Goal: Task Accomplishment & Management: Complete application form

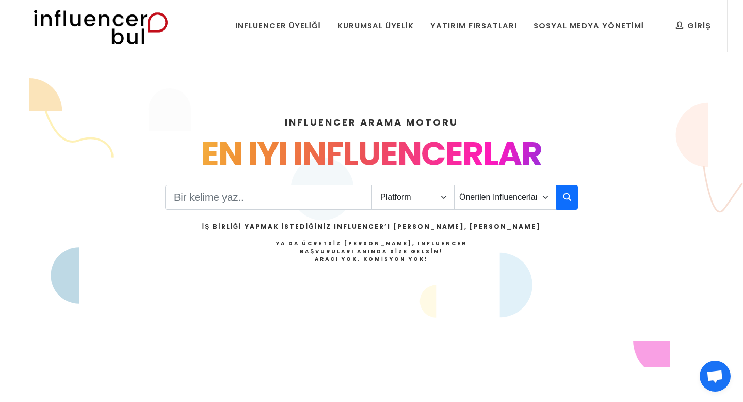
select select "1"
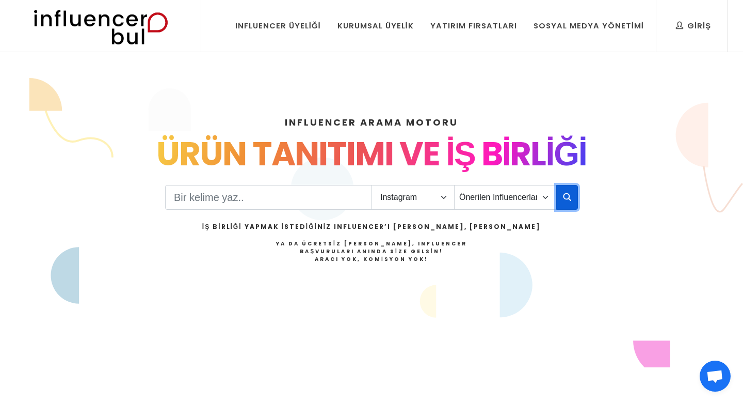
click at [564, 201] on icon "button" at bounding box center [567, 196] width 8 height 12
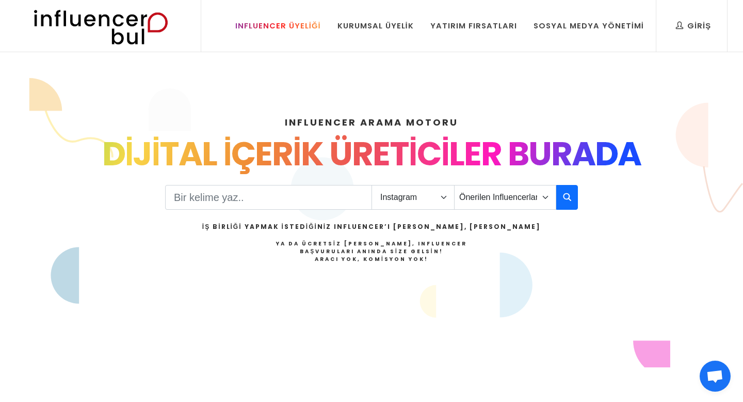
click at [293, 25] on div "Influencer Üyeliği" at bounding box center [278, 25] width 86 height 11
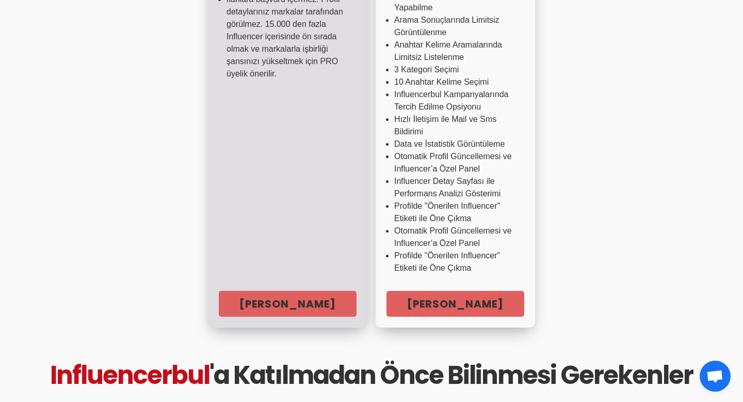
scroll to position [374, 0]
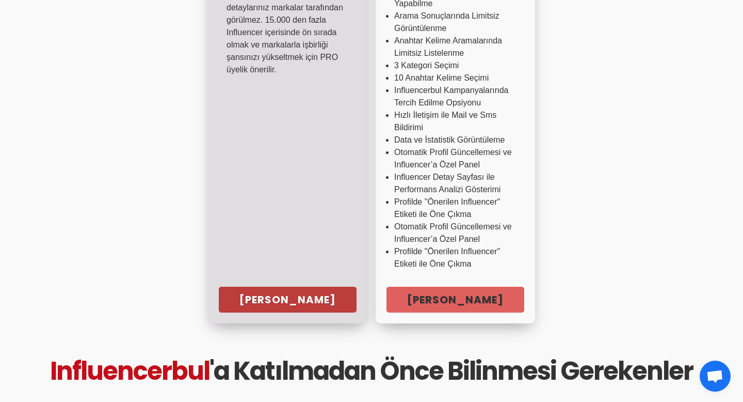
click at [292, 294] on link "Hemen Başla" at bounding box center [288, 299] width 138 height 26
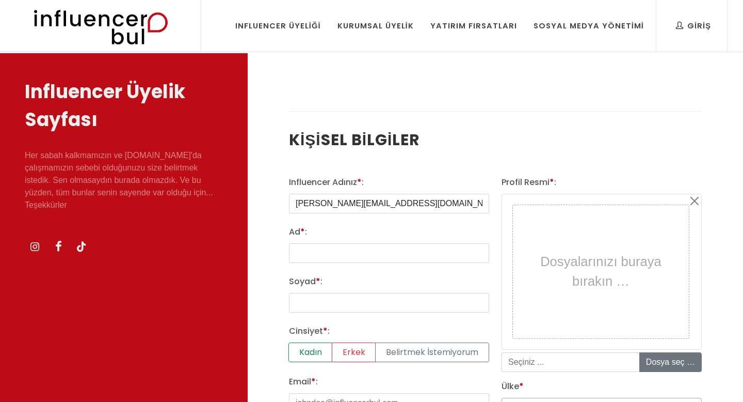
select select
type input "m"
type input "Ruhi Çenet"
click at [364, 250] on input "Ad * :" at bounding box center [389, 253] width 200 height 20
type input "Ruhi"
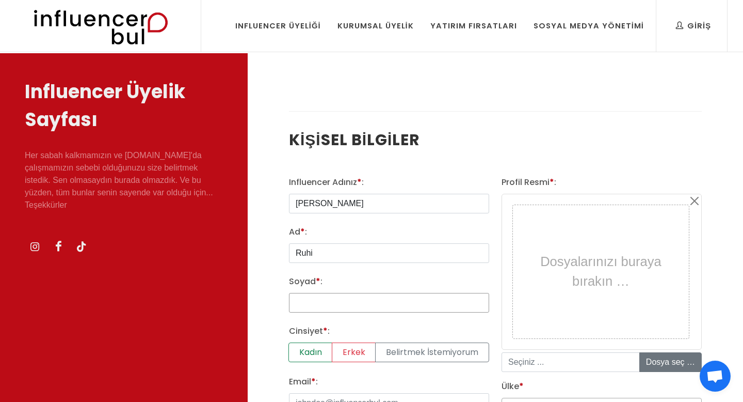
click at [348, 305] on input "Soyad * :" at bounding box center [389, 303] width 200 height 20
type input "Çenet"
click at [357, 352] on label "Erkek" at bounding box center [354, 352] width 44 height 20
click at [296, 349] on input "Erkek" at bounding box center [292, 345] width 7 height 7
radio input "true"
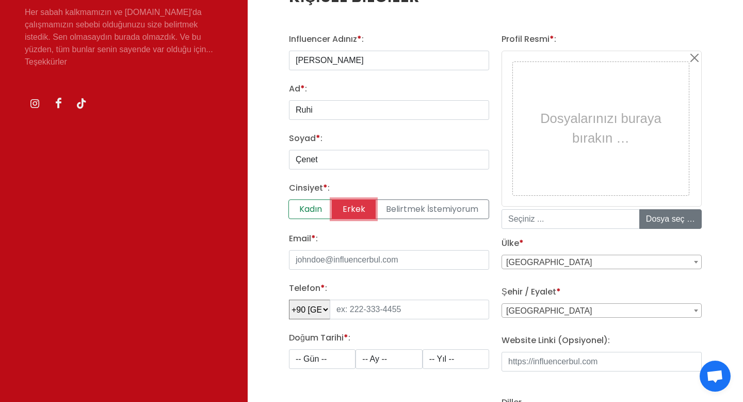
scroll to position [172, 0]
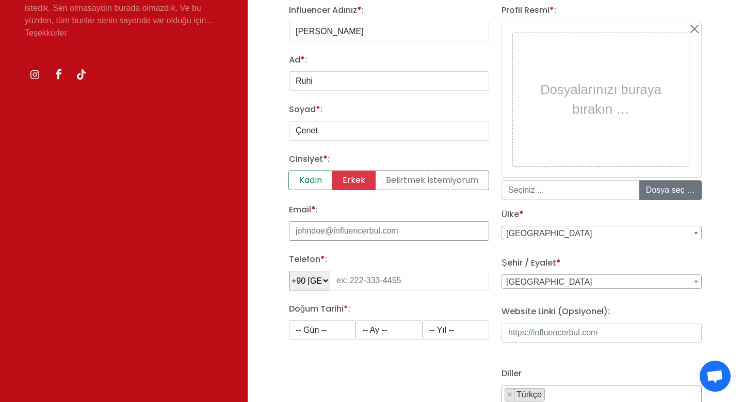
click at [343, 226] on input "Email * :" at bounding box center [389, 231] width 200 height 20
type input "ruhi@gmail.com"
click at [387, 289] on input "tel" at bounding box center [409, 280] width 159 height 20
type input "555 163 12 53"
click at [327, 332] on select "-- Gün -- 1 2 3 4 5 6 7 8 9 10 11 12 13 14 15 16 17 18 19 20 21 22 23 24 25 26 …" at bounding box center [322, 330] width 67 height 20
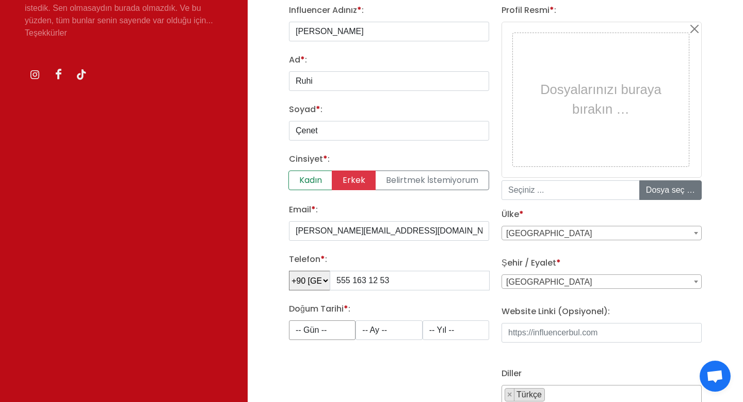
select select "1"
click at [386, 325] on select "-- Ay -- 1 2 3 4 5 6 7 8 9 10 11 12" at bounding box center [389, 330] width 67 height 20
click at [382, 330] on select "-- Ay -- 1 2 3 4 5 6 7 8 9 10 11 12" at bounding box center [389, 330] width 67 height 20
select select "1"
click at [436, 332] on select "-- Yıl -- 2008 2007 2006 2005 2004 2003 2002 2001 2000 1999 1998 1997 1996 1995…" at bounding box center [456, 330] width 67 height 20
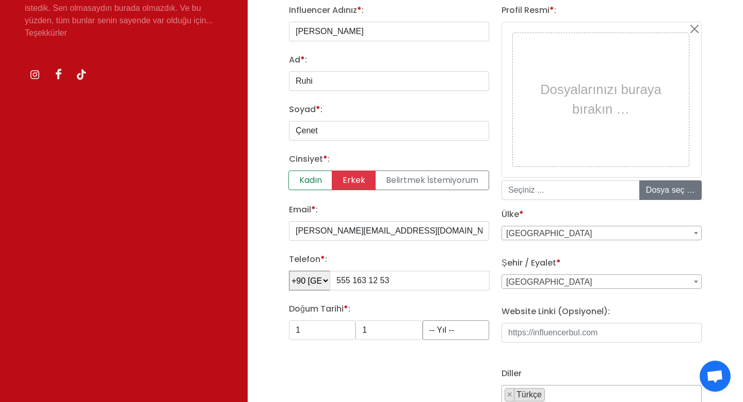
select select "1991"
click at [677, 193] on input "file" at bounding box center [718, 190] width 156 height 19
type input "C:\fakepath\Screen Shot 2025-10-05 at 11.06.46.png"
type input "Screen Shot 2025-10-05 at 11.06.46.png"
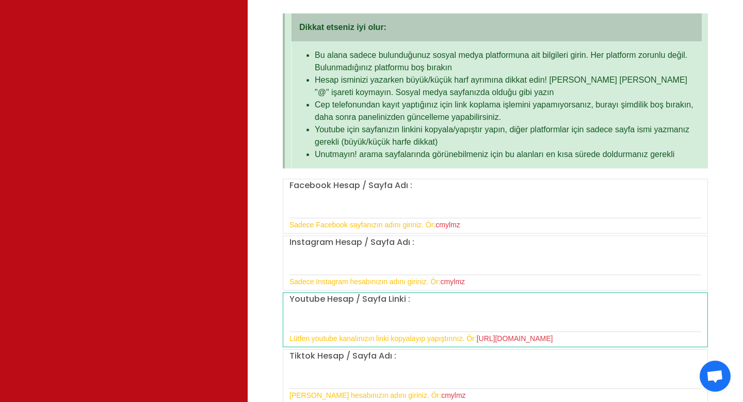
scroll to position [713, 0]
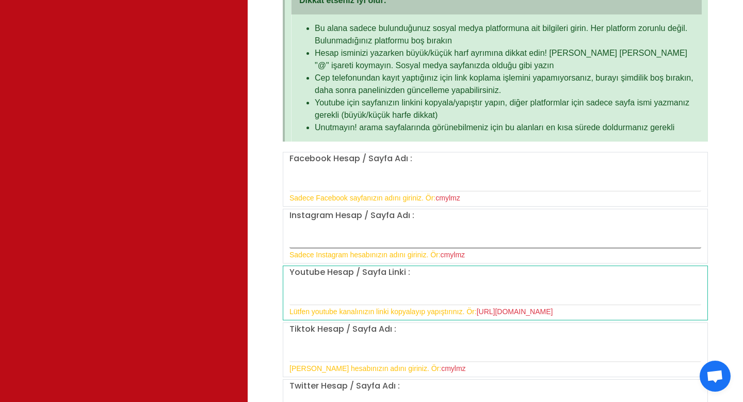
click at [404, 244] on input "text" at bounding box center [496, 238] width 412 height 22
type input "ruhicenet"
click at [359, 292] on input "text" at bounding box center [496, 294] width 412 height 22
type input "https://www.youtube.com/c/RuhiCenetMedya"
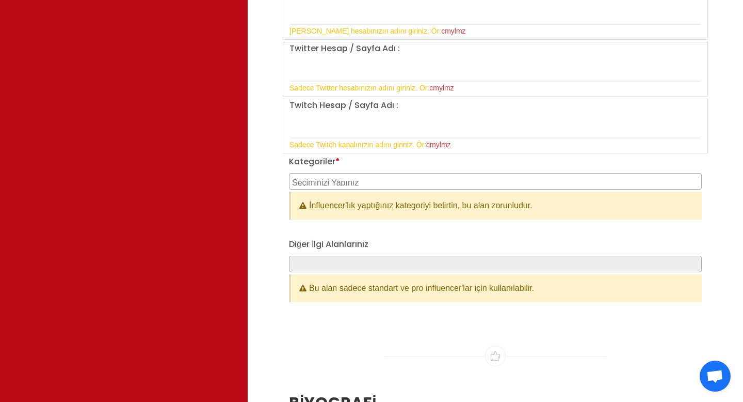
scroll to position [1051, 0]
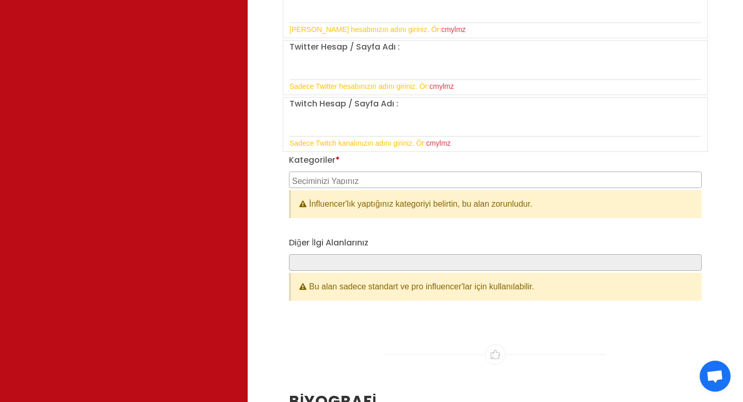
click at [376, 179] on textarea "Search" at bounding box center [496, 179] width 409 height 9
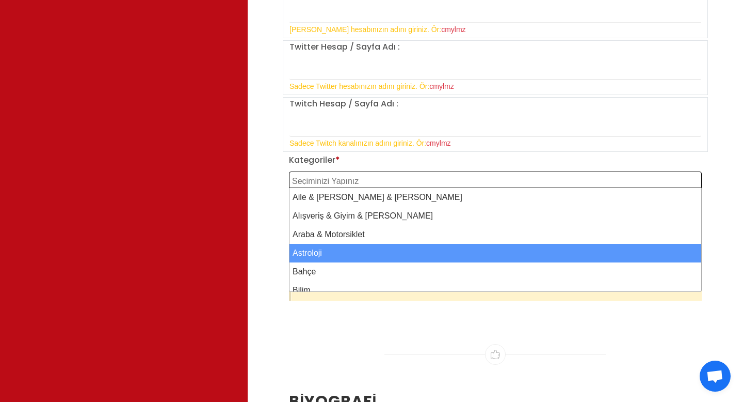
select select "4"
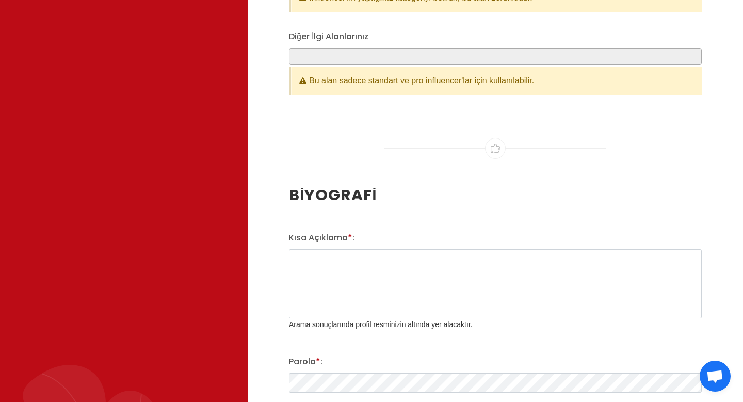
scroll to position [1262, 0]
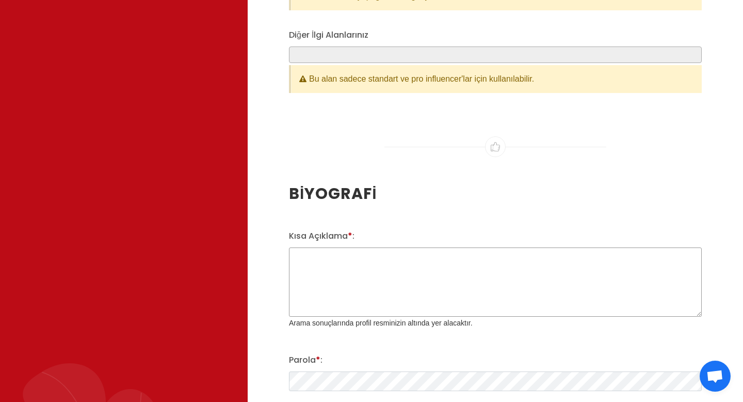
click at [424, 265] on textarea "Kısa Açıklama * :" at bounding box center [495, 281] width 413 height 69
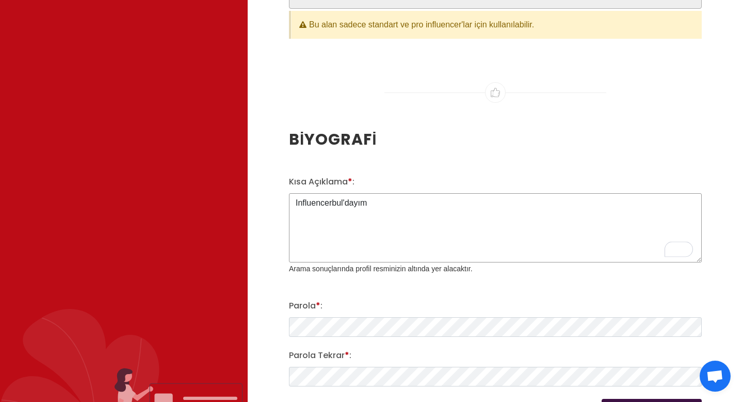
scroll to position [1337, 0]
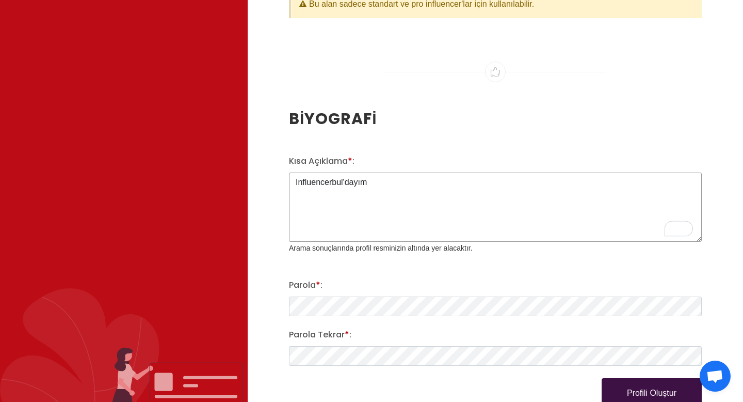
type textarea "Influencerbul'dayım"
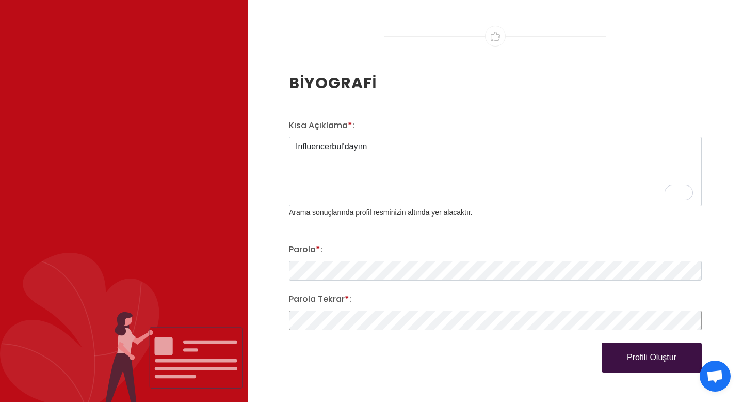
scroll to position [1389, 0]
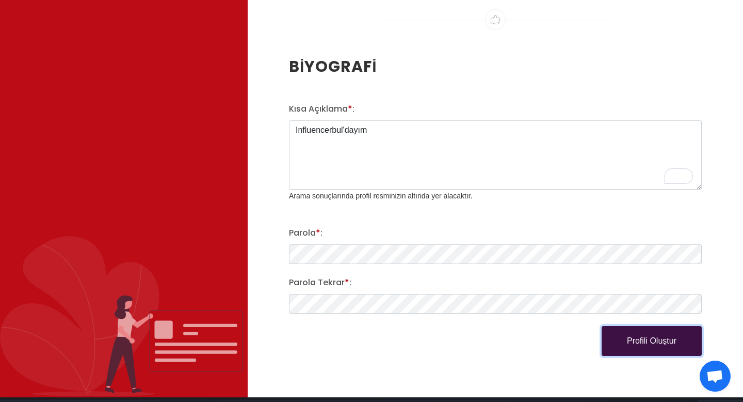
click at [638, 343] on button "Profili Oluştur" at bounding box center [652, 341] width 100 height 30
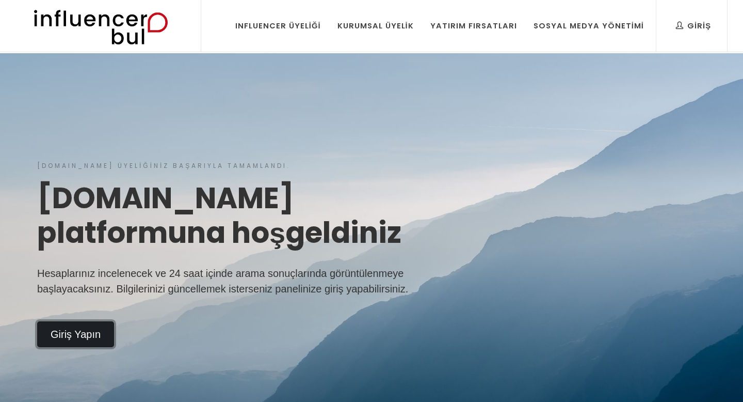
click at [73, 330] on link "Giriş Yapın" at bounding box center [75, 334] width 77 height 26
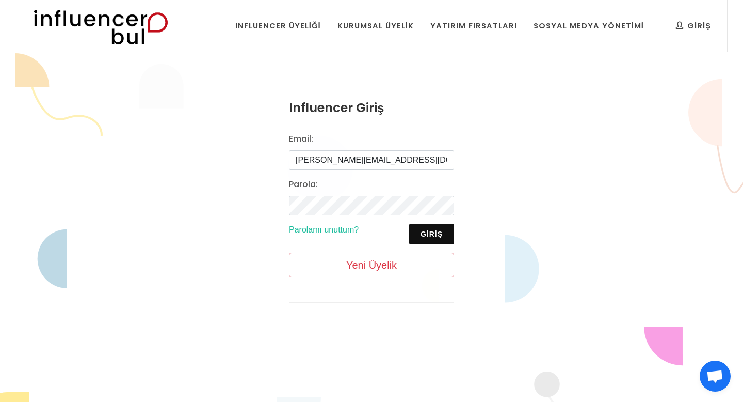
click at [348, 164] on input "[PERSON_NAME][EMAIL_ADDRESS][DOMAIN_NAME]" at bounding box center [371, 160] width 165 height 20
click at [417, 161] on input "[PERSON_NAME][EMAIL_ADDRESS][DOMAIN_NAME]" at bounding box center [371, 160] width 165 height 20
type input "m"
type input "ruhi@gmail.com"
click at [436, 233] on button "Giriş" at bounding box center [431, 233] width 45 height 21
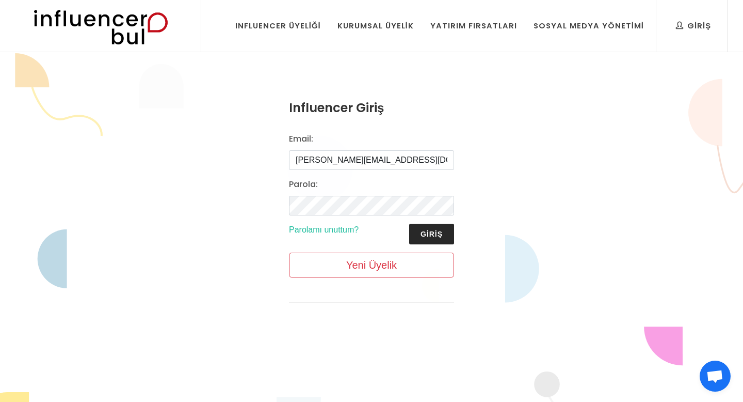
click at [433, 235] on button "Giriş" at bounding box center [431, 233] width 45 height 21
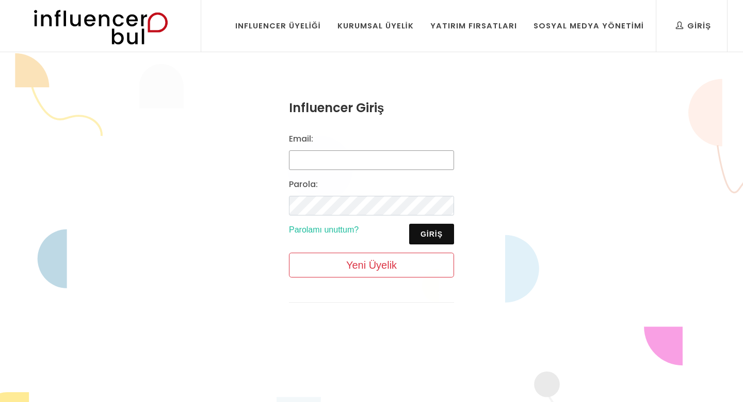
type input "[PERSON_NAME][EMAIL_ADDRESS][DOMAIN_NAME]"
click at [136, 24] on img at bounding box center [100, 26] width 170 height 52
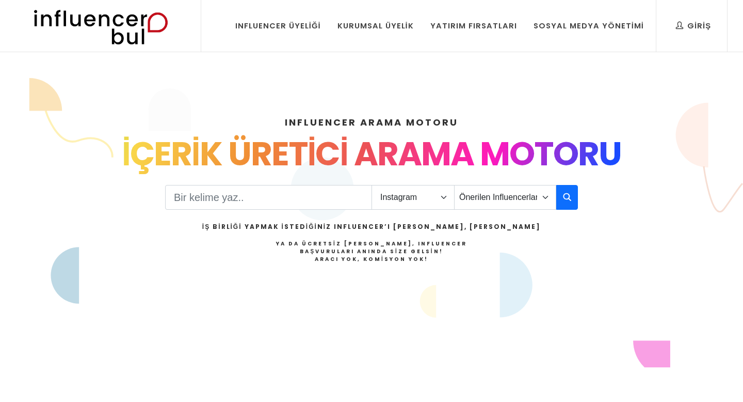
select select "1"
click at [562, 195] on button "button" at bounding box center [567, 197] width 22 height 25
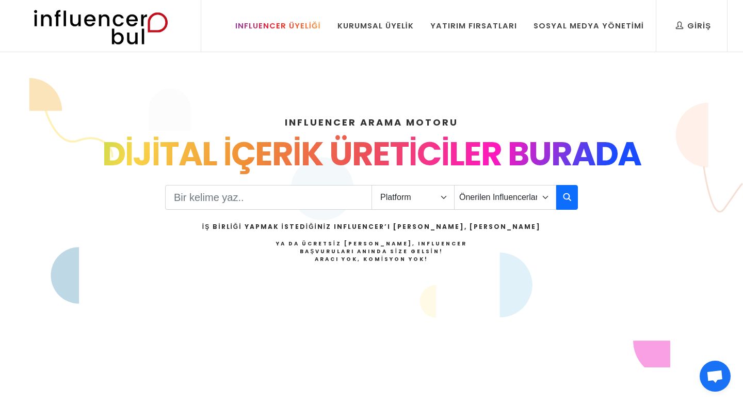
click at [298, 25] on div "Influencer Üyeliği" at bounding box center [278, 25] width 86 height 11
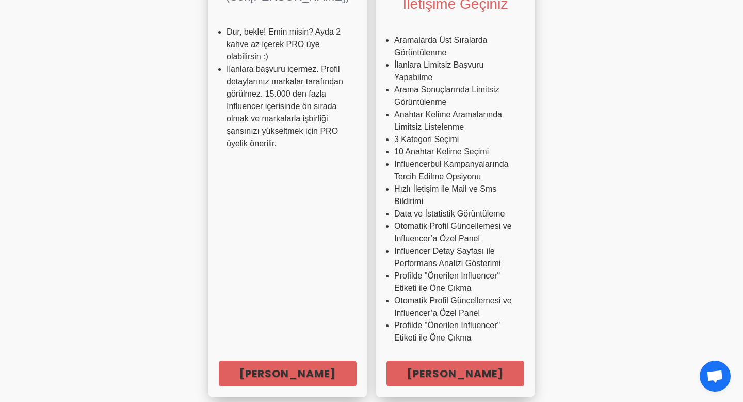
scroll to position [307, 0]
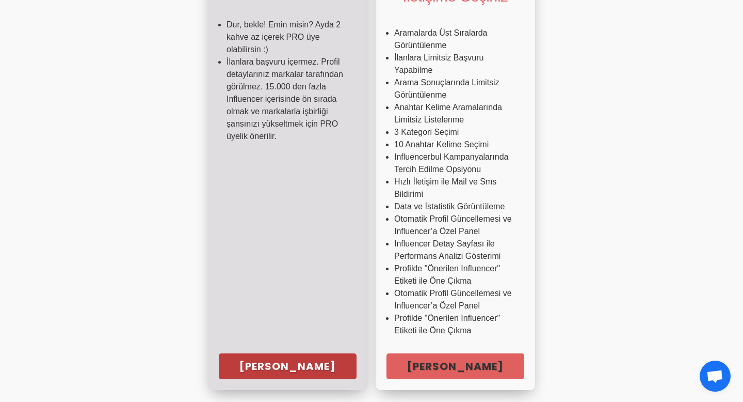
click at [288, 359] on link "[PERSON_NAME]" at bounding box center [288, 366] width 138 height 26
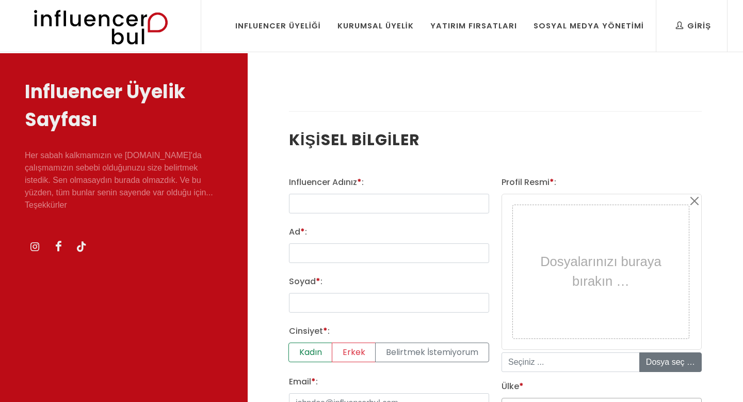
select select
click at [403, 198] on input "mustafa@influencerbul.com" at bounding box center [389, 204] width 200 height 20
type input "zeynep@gmail.com"
click at [387, 248] on input "Ad * :" at bounding box center [389, 253] width 200 height 20
type input "zeynep"
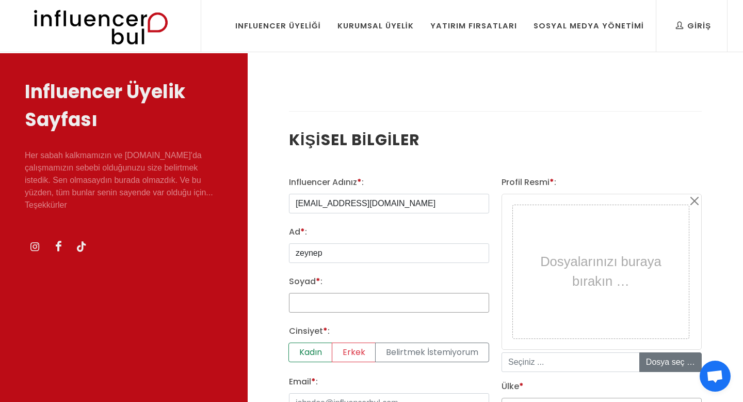
click at [379, 298] on input "Soyad * :" at bounding box center [389, 303] width 200 height 20
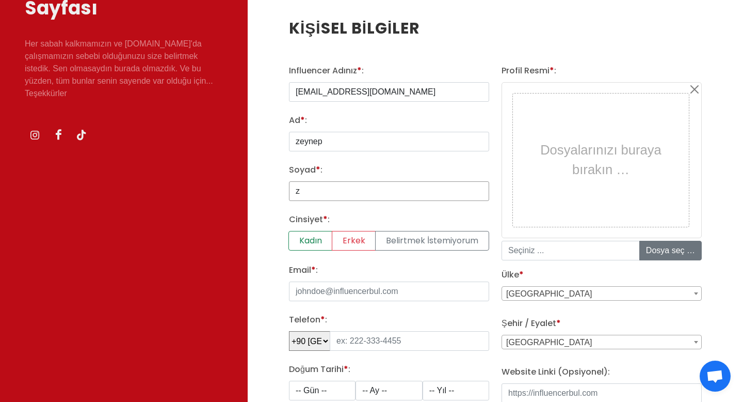
scroll to position [116, 0]
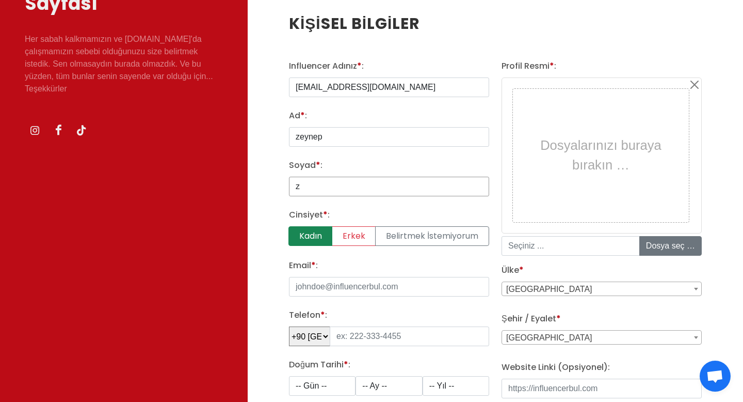
type input "z"
click at [321, 234] on label "Kadın" at bounding box center [311, 236] width 44 height 20
click at [296, 233] on input "Kadın" at bounding box center [292, 229] width 7 height 7
radio input "true"
click at [391, 286] on input "Email * :" at bounding box center [389, 287] width 200 height 20
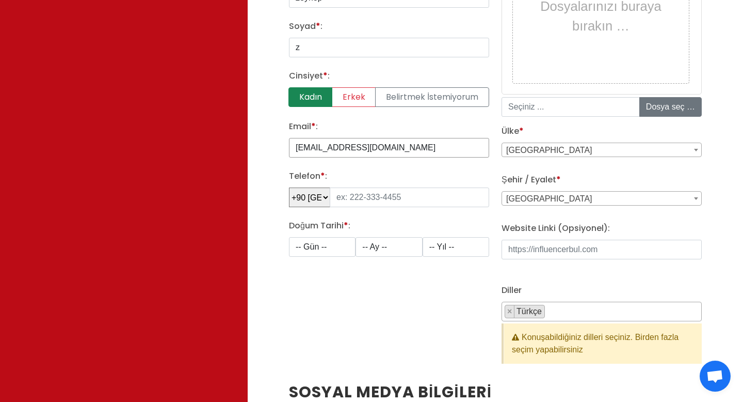
scroll to position [258, 0]
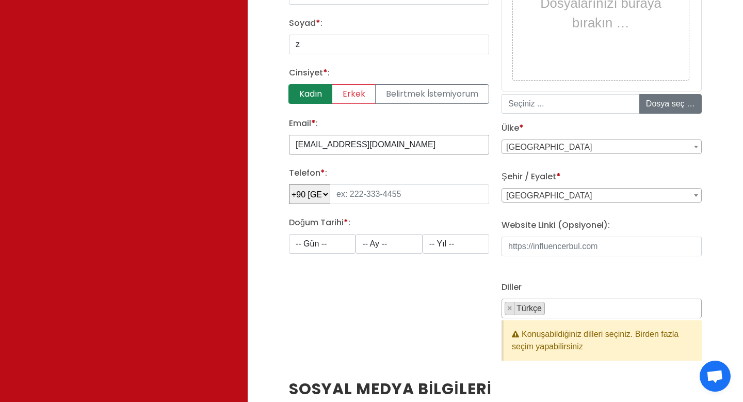
type input "zeynep@gmail.com"
click at [343, 250] on select "-- Gün -- 1 2 3 4 5 6 7 8 9 10 11 12 13 14 15 16 17 18 19 20 21 22 23 24 25 26 …" at bounding box center [322, 244] width 67 height 20
select select "1"
click at [385, 247] on select "-- Ay -- 1 2 3 4 5 6 7 8 9 10 11 12" at bounding box center [389, 244] width 67 height 20
select select "1"
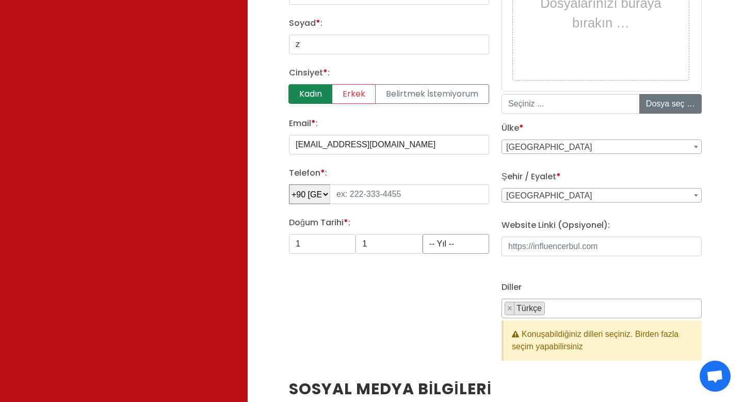
click at [442, 249] on select "-- Yıl -- 2008 2007 2006 2005 2004 2003 2002 2001 2000 1999 1998 1997 1996 1995…" at bounding box center [456, 244] width 67 height 20
select select "1991"
click at [393, 196] on input "tel" at bounding box center [409, 194] width 159 height 20
type input "555 163 12 53"
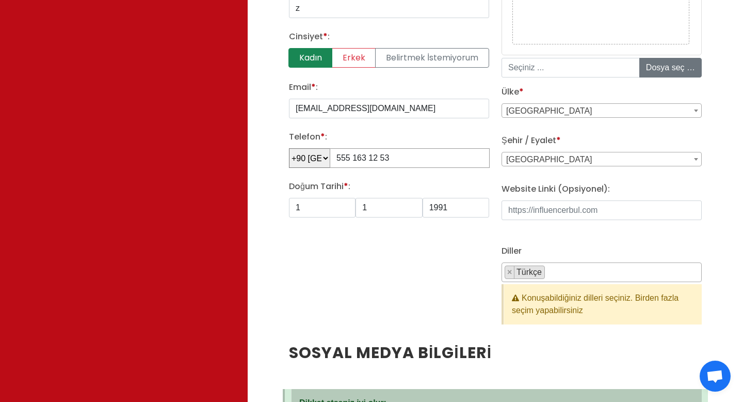
scroll to position [293, 0]
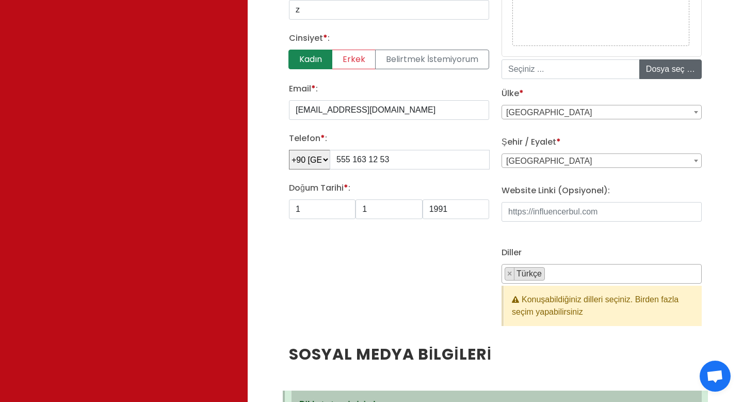
click at [668, 72] on input "file" at bounding box center [718, 69] width 156 height 19
type input "C:\fakepath\Screen Shot 2025-10-06 at 13.04.03.png"
type input "Screen Shot 2025-10-06 at 13.04.03.png"
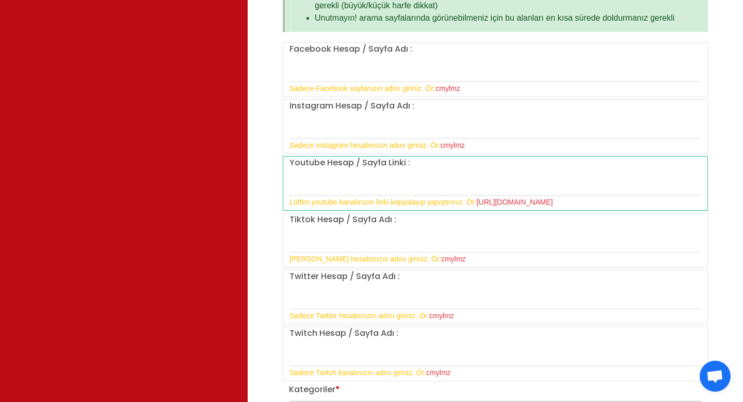
scroll to position [828, 0]
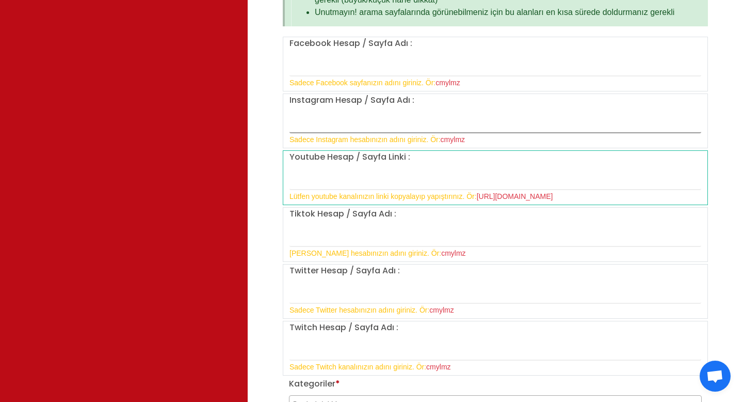
click at [327, 127] on input "text" at bounding box center [496, 122] width 412 height 22
paste input "zeynepinharikalardiyari"
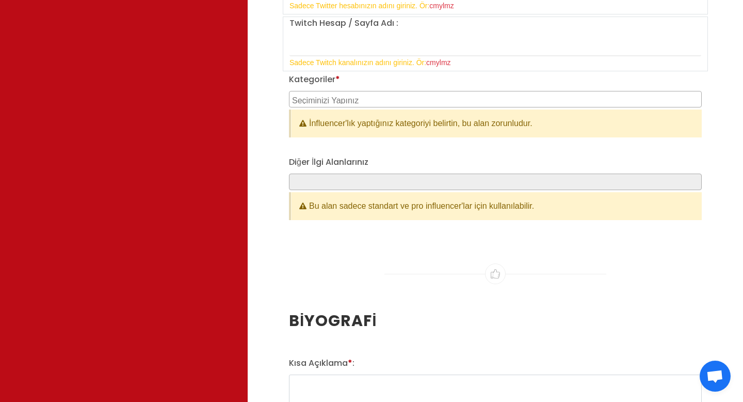
scroll to position [1132, 0]
type input "zeynepinharikalardiyari"
click at [350, 106] on span at bounding box center [495, 98] width 413 height 17
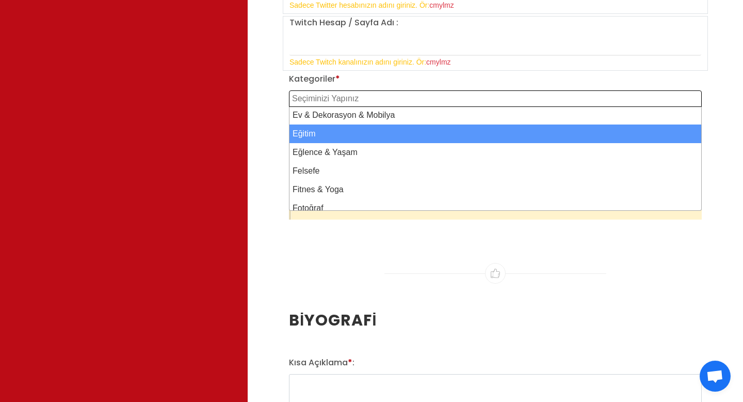
scroll to position [207, 0]
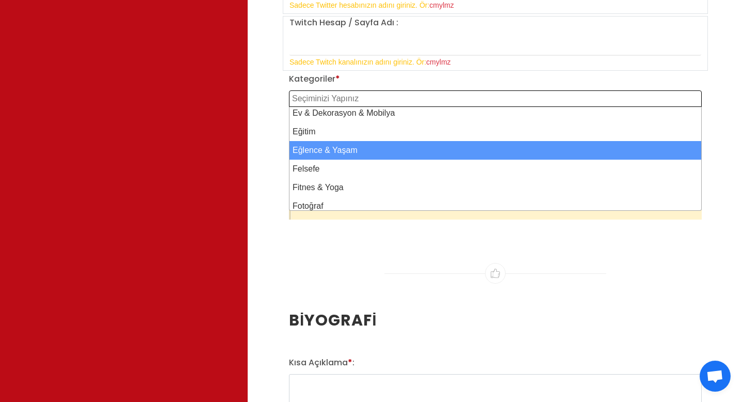
select select "14"
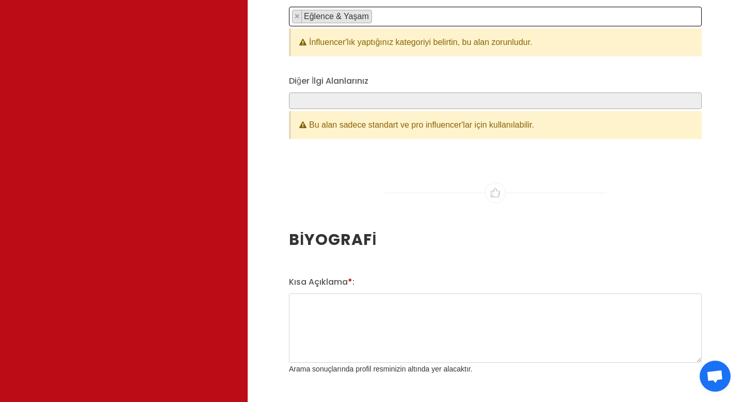
scroll to position [1222, 0]
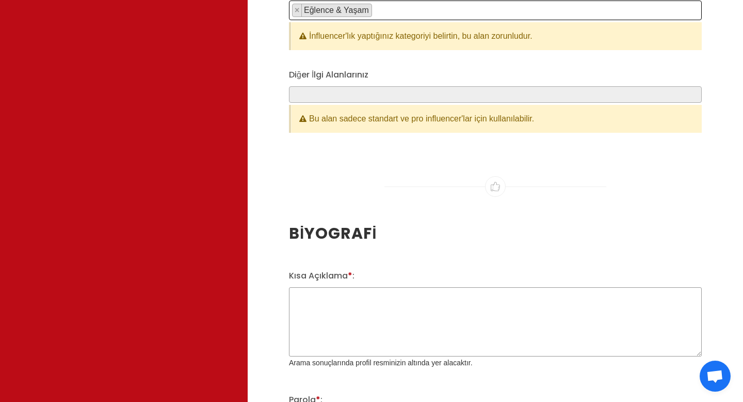
click at [340, 302] on textarea "Kısa Açıklama * :" at bounding box center [495, 321] width 413 height 69
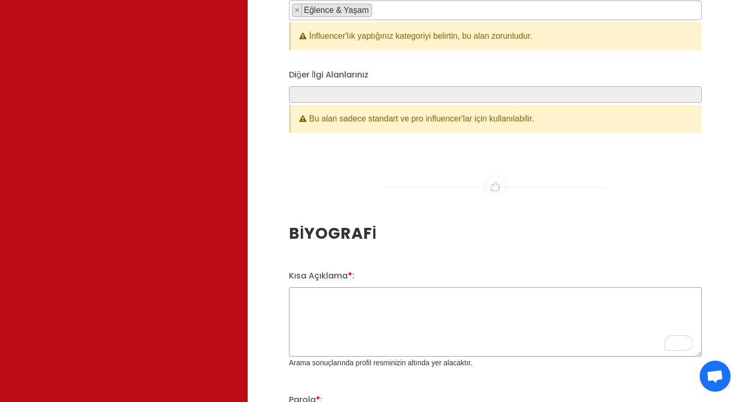
click at [385, 304] on textarea "Kısa Açıklama * :" at bounding box center [495, 321] width 413 height 69
paste textarea "Reels videosu içerik üreticisi Diplomasını uçak yapan Avukat 🎓✈ Mizah ve ironi…"
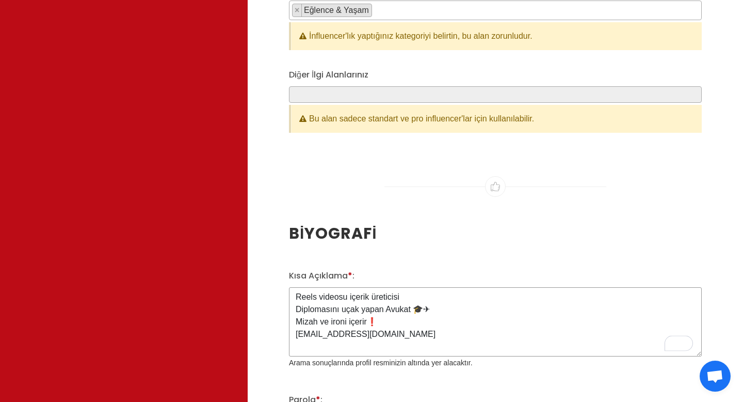
click at [444, 307] on textarea "Reels videosu içerik üreticisi Diplomasını uçak yapan Avukat 🎓✈ Mizah ve ironi…" at bounding box center [495, 321] width 413 height 69
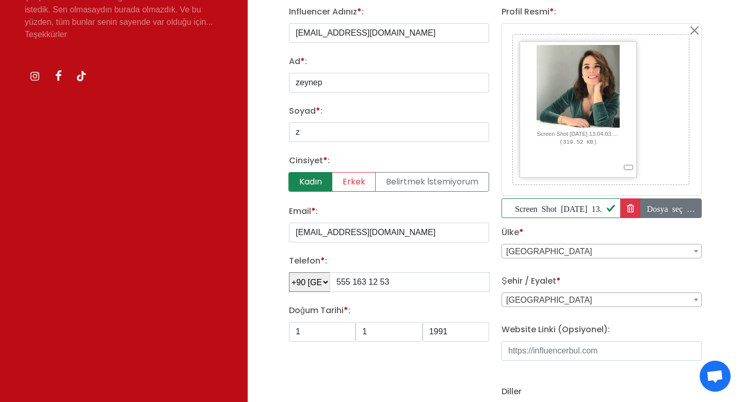
scroll to position [115, 0]
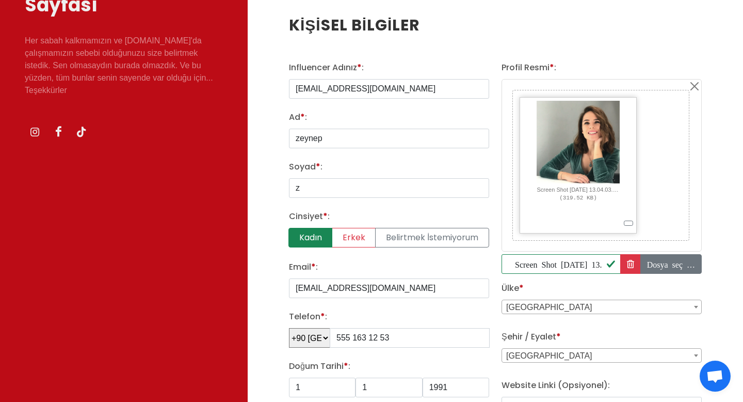
type textarea "Reels videosu içerik üreticisi Diplomasını uçak yapan Avukat 🎓✈ Mizah ve ironi…"
click at [352, 184] on input "z" at bounding box center [389, 188] width 200 height 20
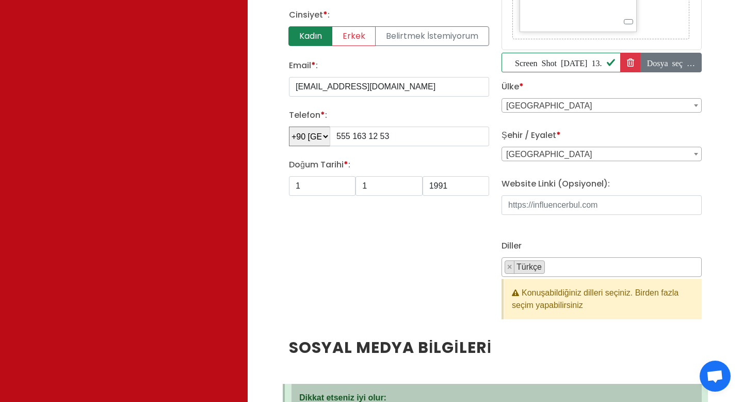
scroll to position [316, 0]
type input "Girgin Kalelioğlu"
click at [312, 37] on label "Kadın" at bounding box center [311, 36] width 44 height 20
click at [296, 33] on input "Kadın" at bounding box center [292, 29] width 7 height 7
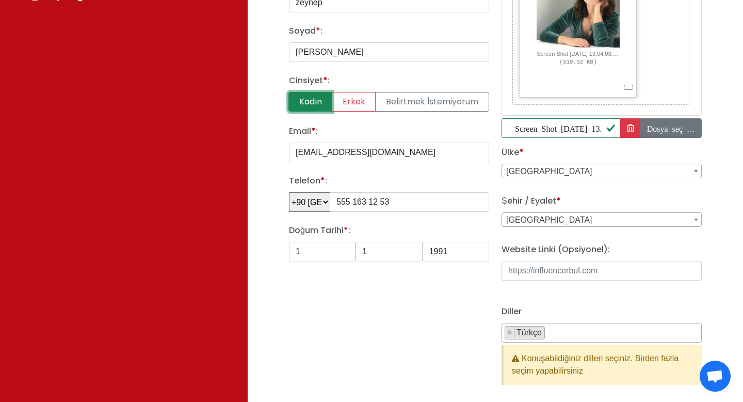
scroll to position [249, 0]
click at [422, 136] on div "Email * : zeynep@gmail.com" at bounding box center [389, 144] width 200 height 37
click at [316, 103] on label "Kadın" at bounding box center [311, 103] width 44 height 20
click at [296, 100] on input "Kadın" at bounding box center [292, 96] width 7 height 7
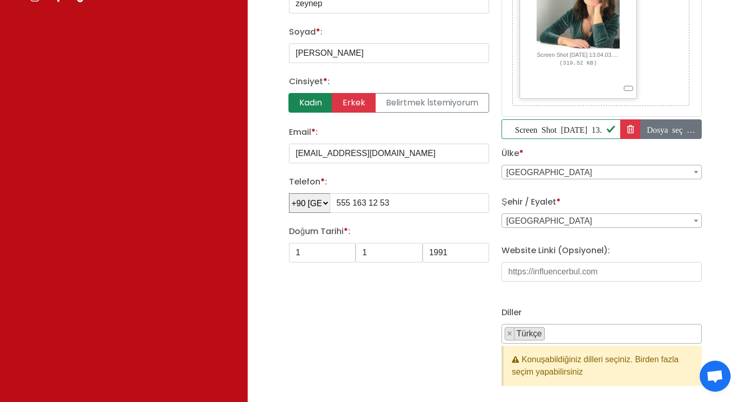
click at [347, 103] on label "Erkek" at bounding box center [354, 103] width 44 height 20
click at [296, 100] on input "Erkek" at bounding box center [292, 96] width 7 height 7
radio input "true"
click at [316, 103] on label "Kadın" at bounding box center [311, 103] width 44 height 20
click at [296, 100] on input "Kadın" at bounding box center [292, 96] width 7 height 7
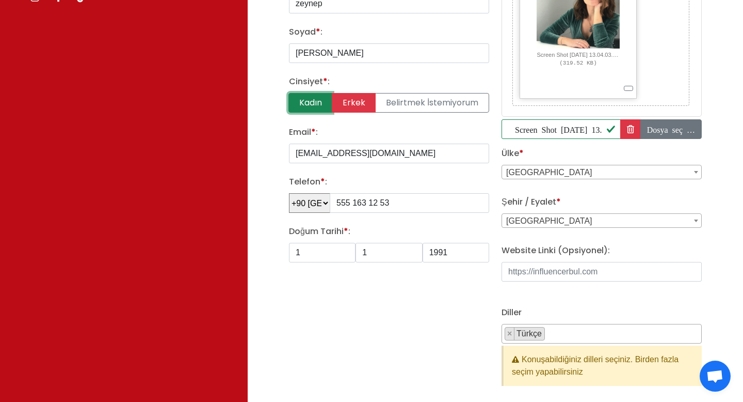
radio input "true"
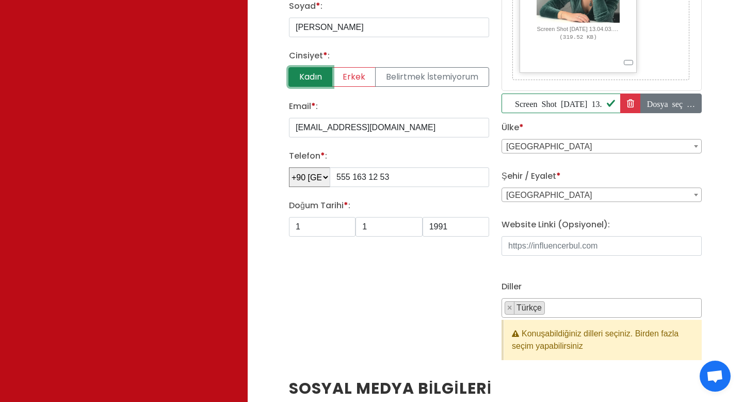
scroll to position [281, 0]
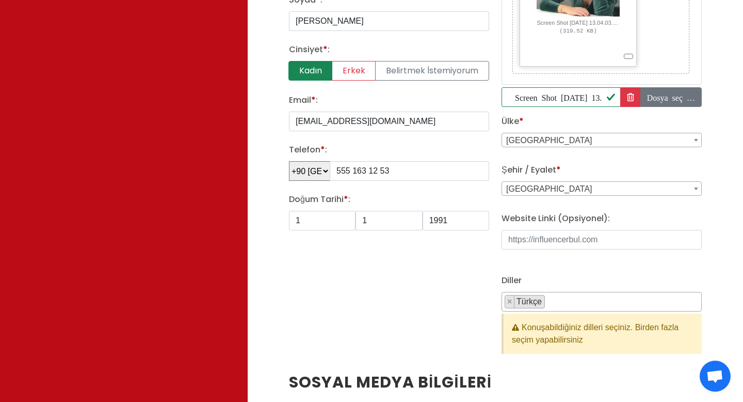
click at [403, 110] on div "Email * : zeynep@gmail.com" at bounding box center [389, 112] width 200 height 37
click at [306, 68] on label "Kadın" at bounding box center [311, 71] width 44 height 20
click at [296, 68] on input "Kadın" at bounding box center [292, 64] width 7 height 7
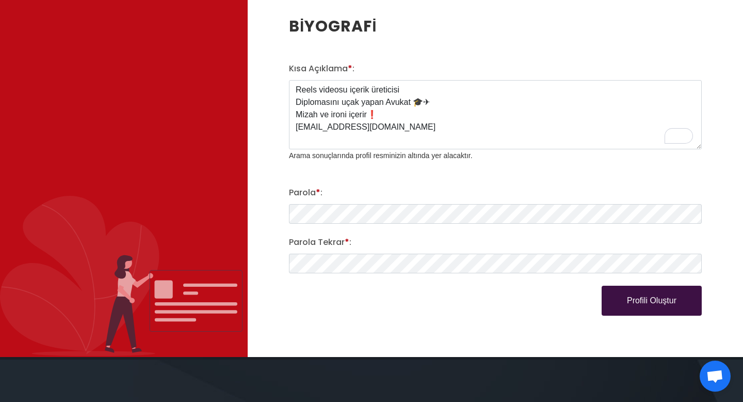
scroll to position [1467, 0]
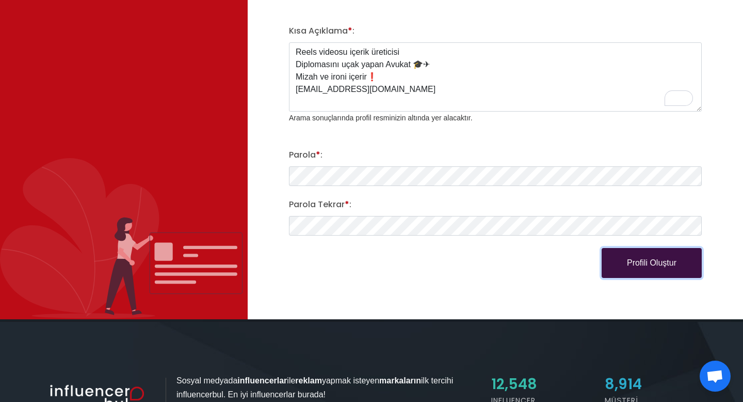
click at [670, 263] on button "Profili Oluştur" at bounding box center [652, 263] width 100 height 30
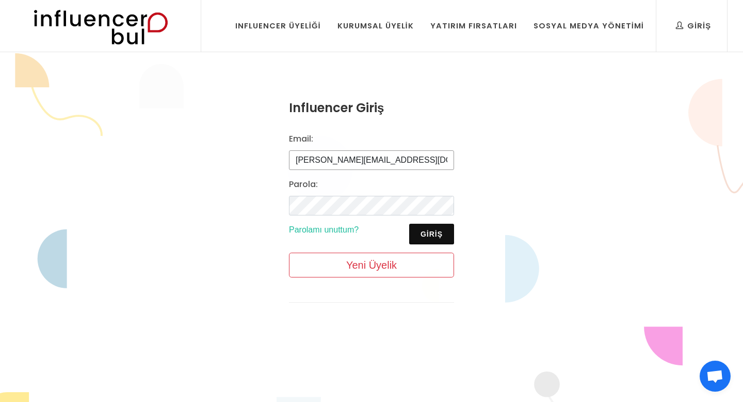
click at [417, 161] on input "[PERSON_NAME][EMAIL_ADDRESS][DOMAIN_NAME]" at bounding box center [371, 160] width 165 height 20
type input "m"
click at [314, 158] on input "[PERSON_NAME][EMAIL_ADDRESS][DOMAIN_NAME]" at bounding box center [371, 160] width 165 height 20
type input "[EMAIL_ADDRESS][DOMAIN_NAME]"
click at [439, 228] on button "Giriş" at bounding box center [431, 233] width 45 height 21
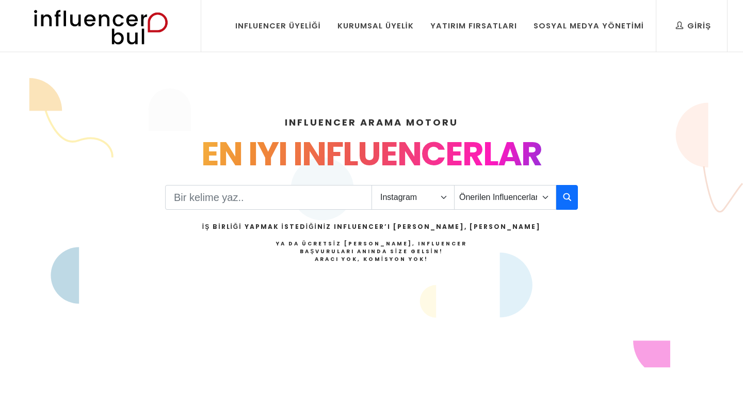
select select "1"
click at [561, 200] on button "button" at bounding box center [567, 197] width 22 height 25
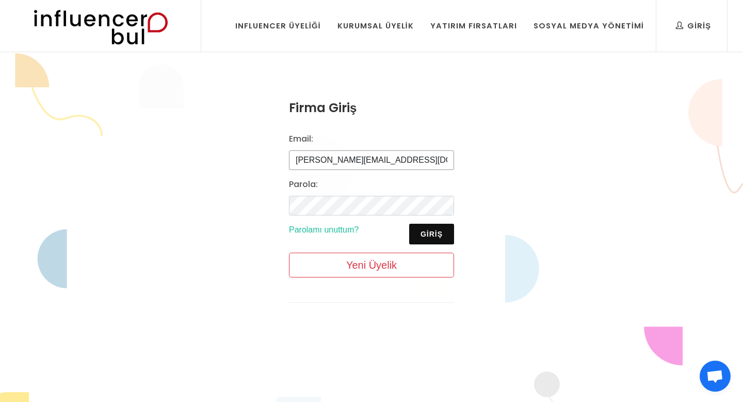
click at [323, 161] on input "[PERSON_NAME][EMAIL_ADDRESS][DOMAIN_NAME]" at bounding box center [371, 160] width 165 height 20
click at [369, 158] on input "[PERSON_NAME][EMAIL_ADDRESS][DOMAIN_NAME]" at bounding box center [371, 160] width 165 height 20
click at [435, 234] on button "Giriş" at bounding box center [431, 233] width 45 height 21
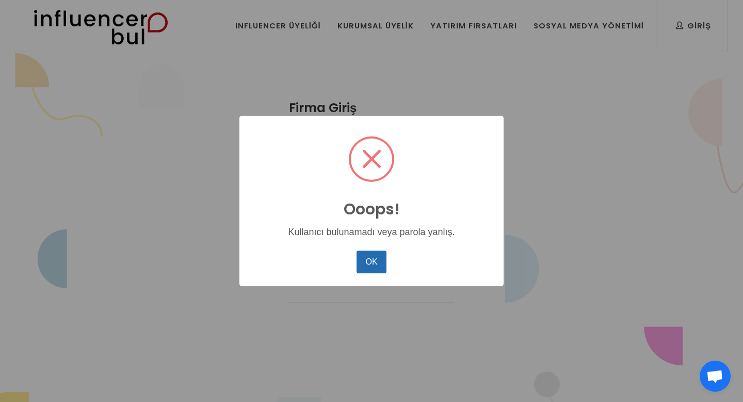
click at [361, 261] on button "OK" at bounding box center [372, 261] width 30 height 23
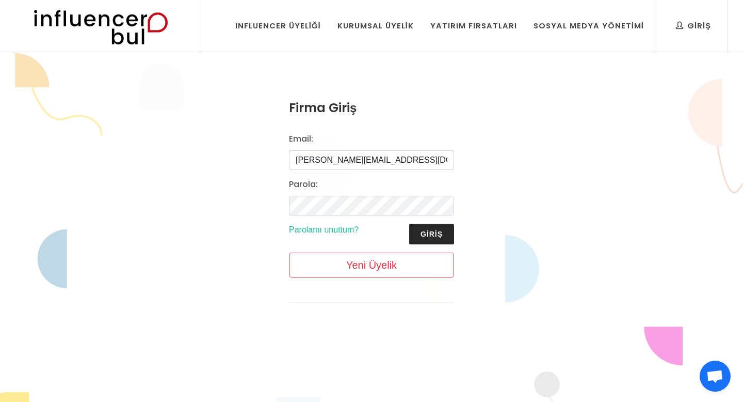
click at [440, 231] on button "Giriş" at bounding box center [431, 233] width 45 height 21
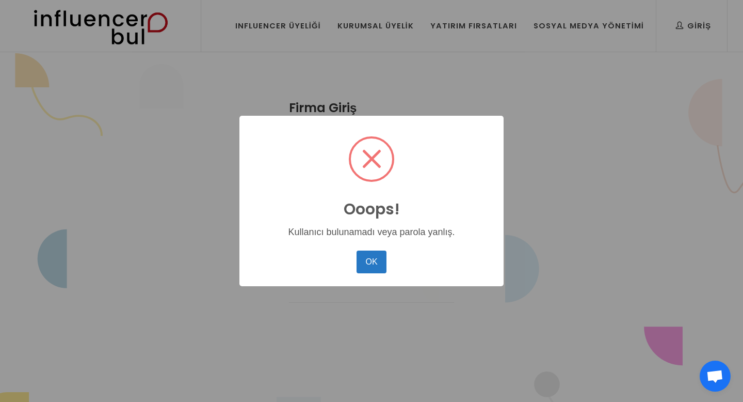
click at [370, 246] on div "Ooops! × Kullanıcı bulunamadı veya parola yanlış. OK No Cancel" at bounding box center [371, 201] width 264 height 170
click at [374, 268] on button "OK" at bounding box center [372, 261] width 30 height 23
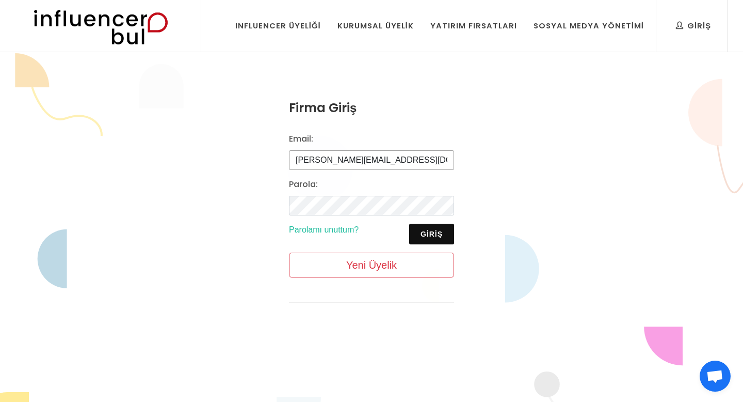
click at [310, 161] on input "[PERSON_NAME][EMAIL_ADDRESS][DOMAIN_NAME]" at bounding box center [371, 160] width 165 height 20
type input "[EMAIL_ADDRESS][DOMAIN_NAME]"
click at [428, 240] on button "Giriş" at bounding box center [431, 233] width 45 height 21
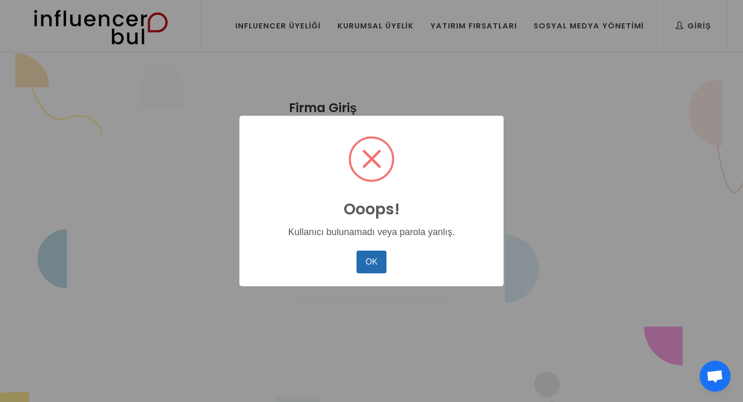
click at [361, 262] on button "OK" at bounding box center [372, 261] width 30 height 23
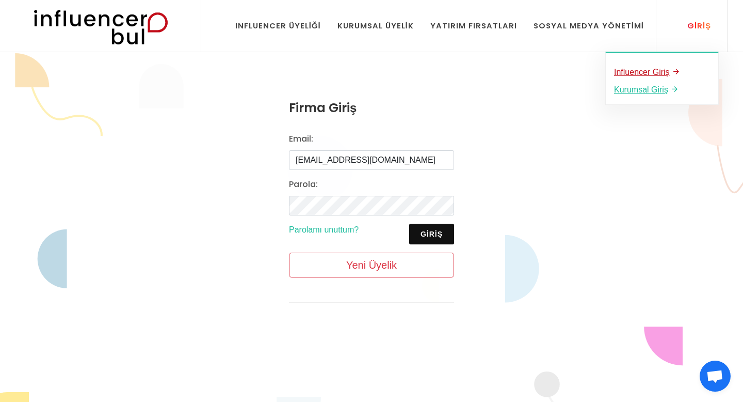
click at [653, 76] on u "Influencer Giriş" at bounding box center [642, 72] width 56 height 9
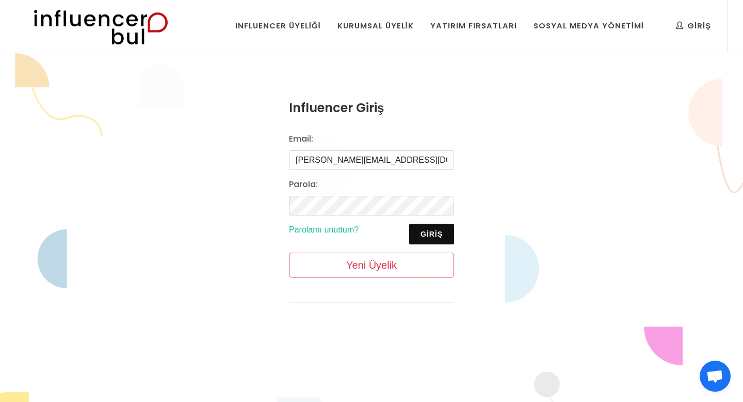
click at [536, 167] on div "Influencer Giriş Email: [PERSON_NAME][EMAIL_ADDRESS][DOMAIN_NAME] [GEOGRAPHIC_D…" at bounding box center [371, 208] width 743 height 311
click at [542, 224] on div "Influencer Giriş Email: [PERSON_NAME][EMAIL_ADDRESS][DOMAIN_NAME] [GEOGRAPHIC_D…" at bounding box center [371, 208] width 743 height 311
click at [548, 149] on div "Influencer Giriş Email: [PERSON_NAME][EMAIL_ADDRESS][DOMAIN_NAME] [GEOGRAPHIC_D…" at bounding box center [371, 208] width 743 height 311
click at [381, 158] on input "[PERSON_NAME][EMAIL_ADDRESS][DOMAIN_NAME]" at bounding box center [371, 160] width 165 height 20
click at [445, 236] on button "Giriş" at bounding box center [431, 233] width 45 height 21
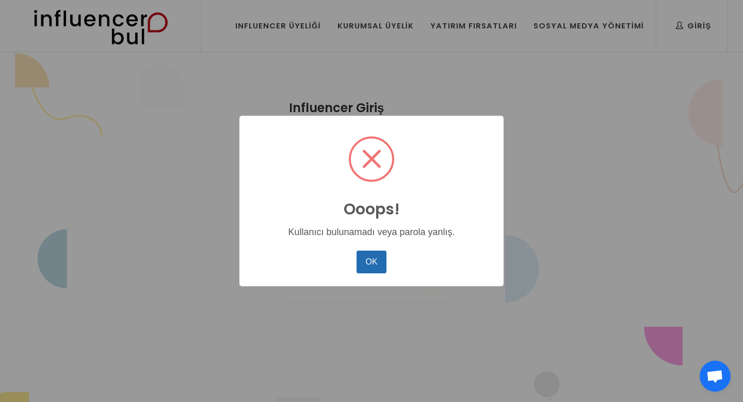
click at [377, 257] on button "OK" at bounding box center [372, 261] width 30 height 23
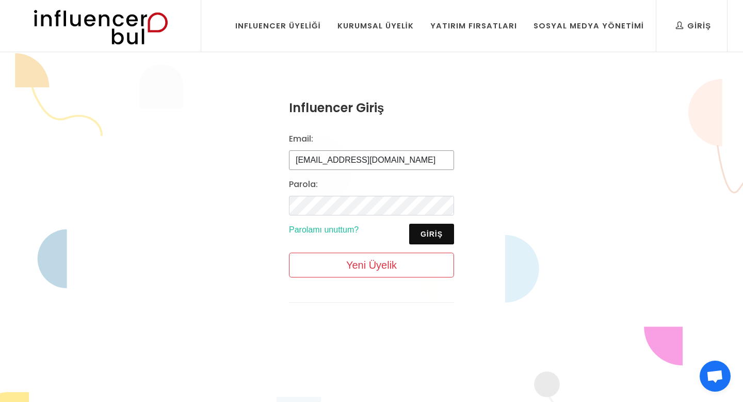
click at [328, 157] on input "[EMAIL_ADDRESS][DOMAIN_NAME]" at bounding box center [371, 160] width 165 height 20
click at [525, 186] on div "Influencer Giriş Email: [PERSON_NAME][EMAIL_ADDRESS][DOMAIN_NAME] [GEOGRAPHIC_D…" at bounding box center [371, 208] width 743 height 311
click at [438, 237] on button "Giriş" at bounding box center [431, 233] width 45 height 21
click at [430, 234] on button "Giriş" at bounding box center [431, 233] width 45 height 21
click at [309, 160] on input "[PERSON_NAME][EMAIL_ADDRESS][DOMAIN_NAME]" at bounding box center [371, 160] width 165 height 20
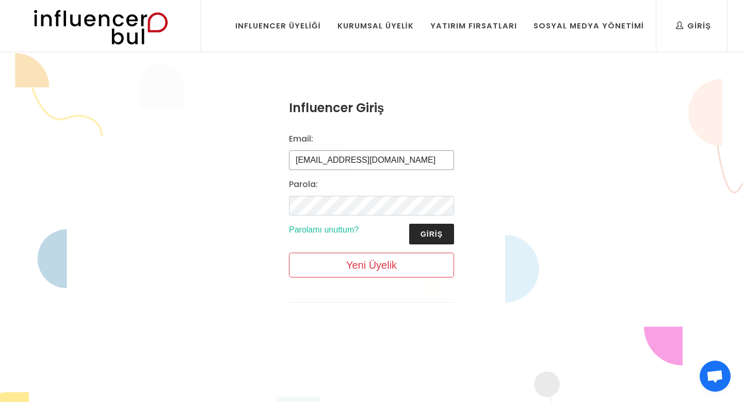
type input "[EMAIL_ADDRESS][DOMAIN_NAME]"
click at [426, 236] on button "Giriş" at bounding box center [431, 233] width 45 height 21
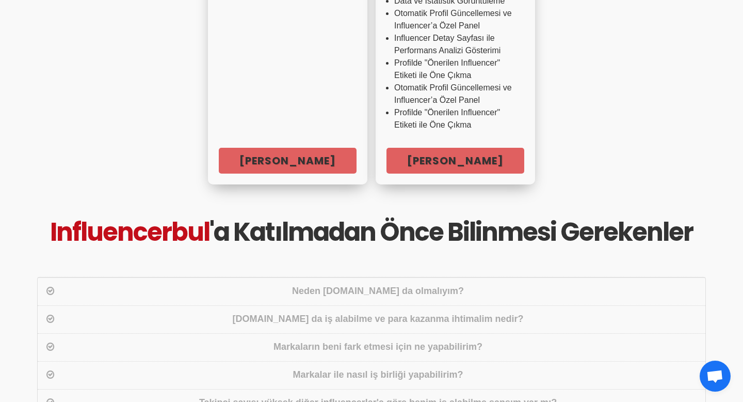
scroll to position [524, 0]
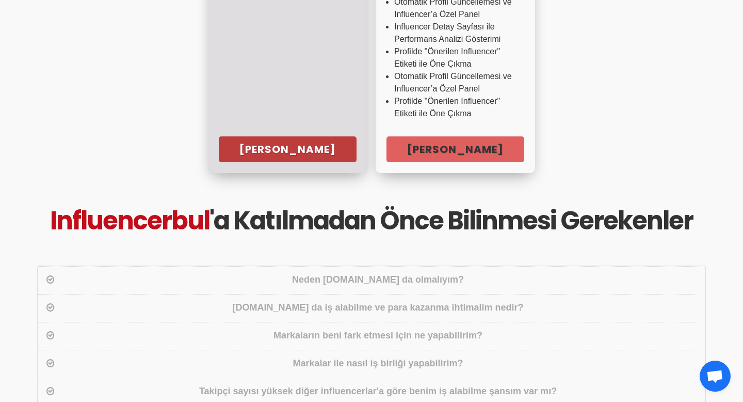
click at [314, 145] on link "[PERSON_NAME]" at bounding box center [288, 149] width 138 height 26
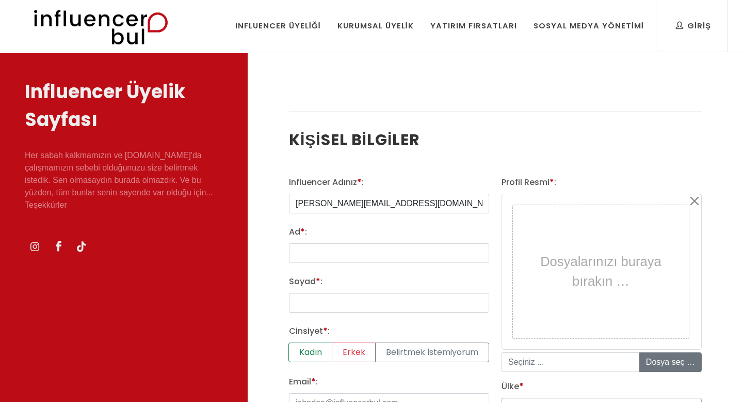
select select
click at [397, 201] on input "[PERSON_NAME][EMAIL_ADDRESS][DOMAIN_NAME]" at bounding box center [389, 204] width 200 height 20
type input "m"
type input "zeynep"
click at [318, 246] on input "Ad * :" at bounding box center [389, 253] width 200 height 20
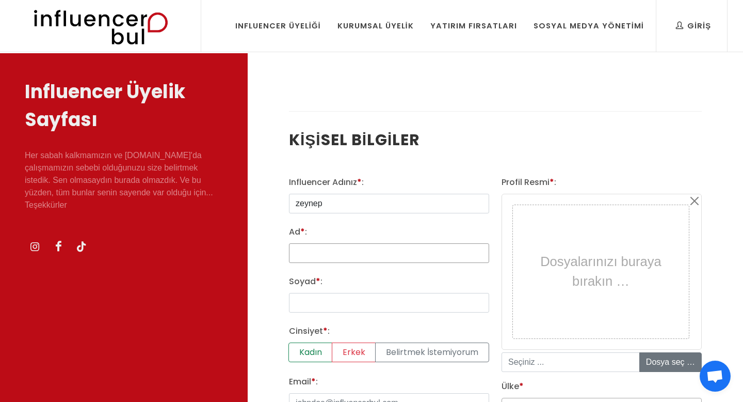
type input "zeynep"
click at [344, 307] on input "Soyad * :" at bounding box center [389, 303] width 200 height 20
type input "Girgin Kalelioğlu"
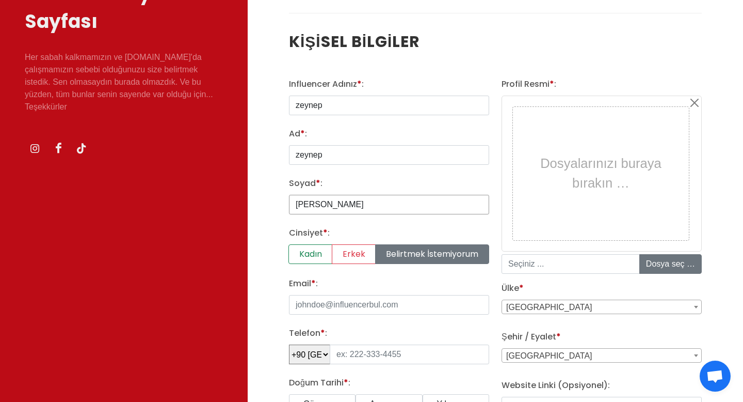
scroll to position [108, 0]
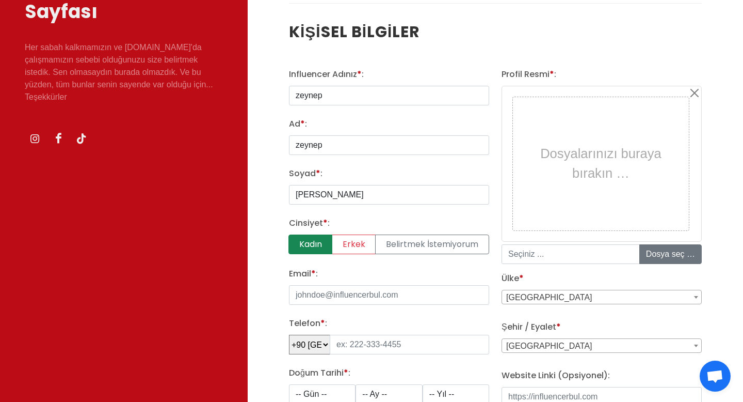
click at [313, 247] on label "Kadın" at bounding box center [311, 244] width 44 height 20
click at [296, 241] on input "Kadın" at bounding box center [292, 237] width 7 height 7
radio input "true"
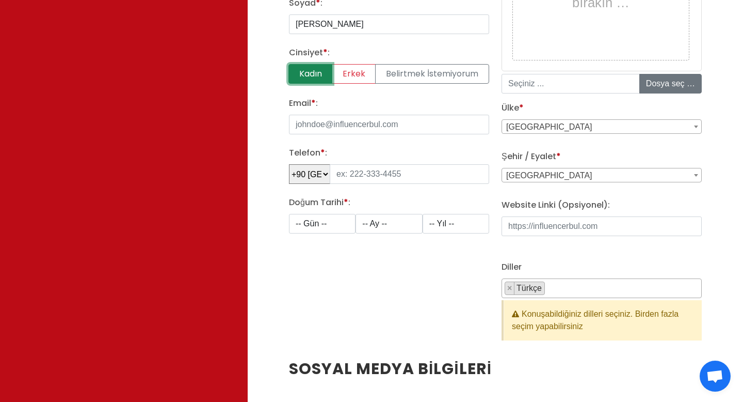
scroll to position [303, 0]
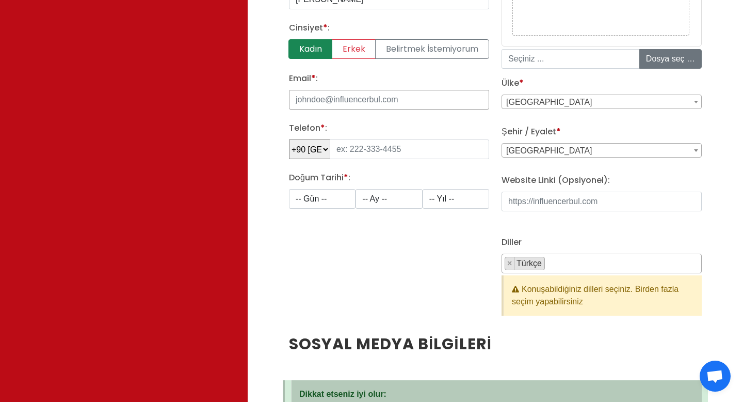
click at [382, 97] on input "Email * :" at bounding box center [389, 100] width 200 height 20
type input "zeynep@gmail.com"
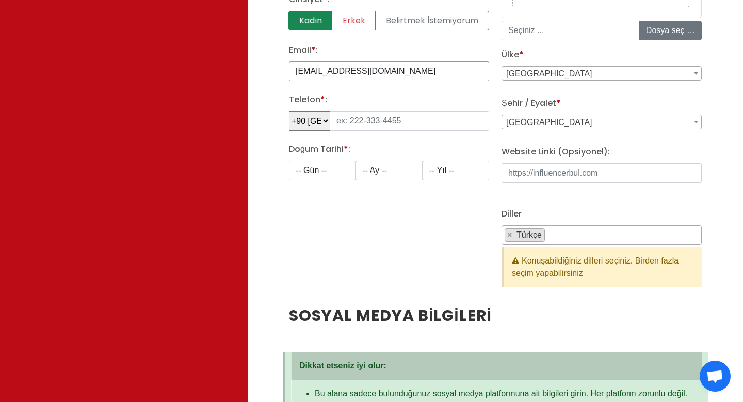
scroll to position [342, 0]
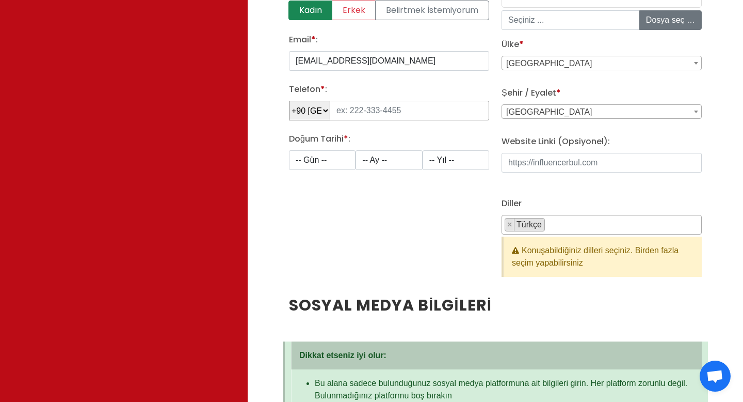
click at [392, 105] on input "tel" at bounding box center [409, 111] width 159 height 20
type input "555 163 12 53"
click at [337, 158] on select "-- Gün -- 1 2 3 4 5 6 7 8 9 10 11 12 13 14 15 16 17 18 19 20 21 22 23 24 25 26 …" at bounding box center [322, 160] width 67 height 20
select select "1"
click at [394, 159] on select "-- Ay -- 1 2 3 4 5 6 7 8 9 10 11 12" at bounding box center [389, 160] width 67 height 20
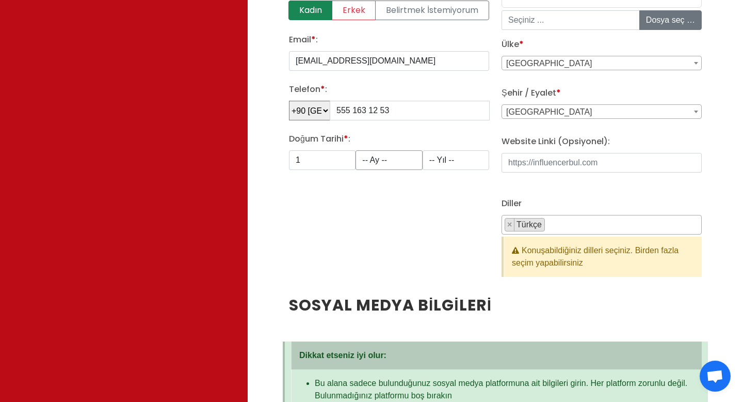
select select "1"
click at [467, 162] on select "-- Yıl -- 2008 2007 2006 2005 2004 2003 2002 2001 2000 1999 1998 1997 1996 1995…" at bounding box center [456, 160] width 67 height 20
select select "1991"
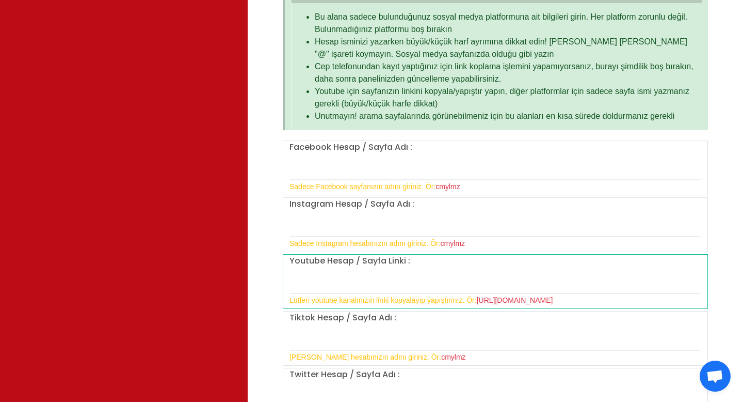
scroll to position [718, 0]
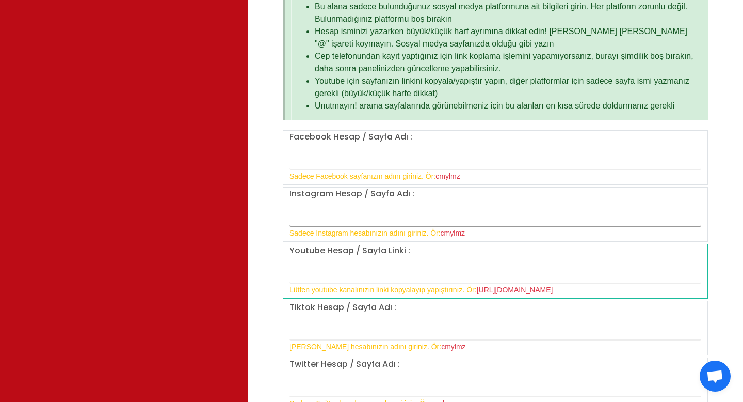
click at [357, 217] on input "text" at bounding box center [496, 216] width 412 height 22
paste input "zeynepinharikalardiyari"
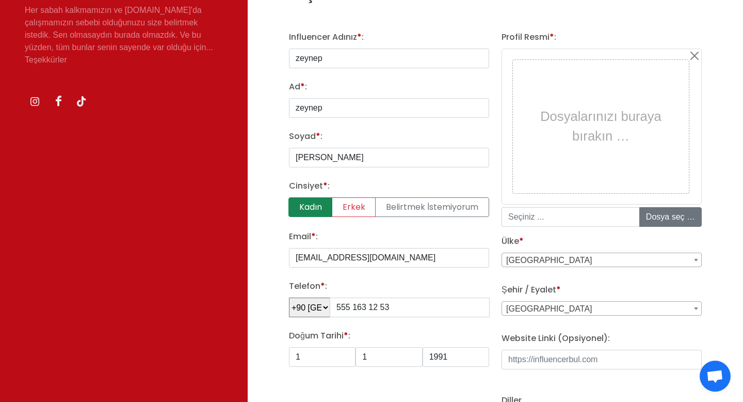
scroll to position [143, 0]
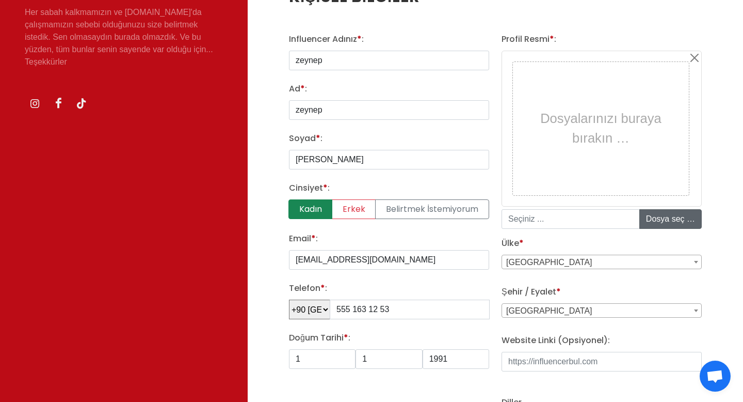
type input "zeynepinharikalardiyari"
click at [665, 223] on input "file" at bounding box center [718, 219] width 156 height 19
type input "C:\fakepath\Screen Shot 2025-10-06 at 13.04.03.png"
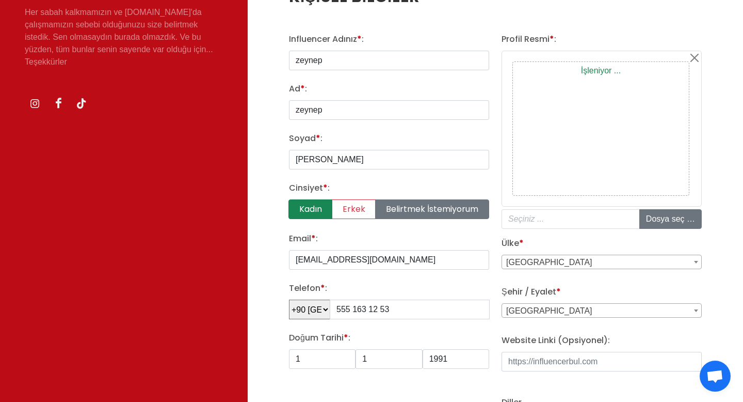
type input "Screen Shot 2025-10-06 at 13.04.03.png"
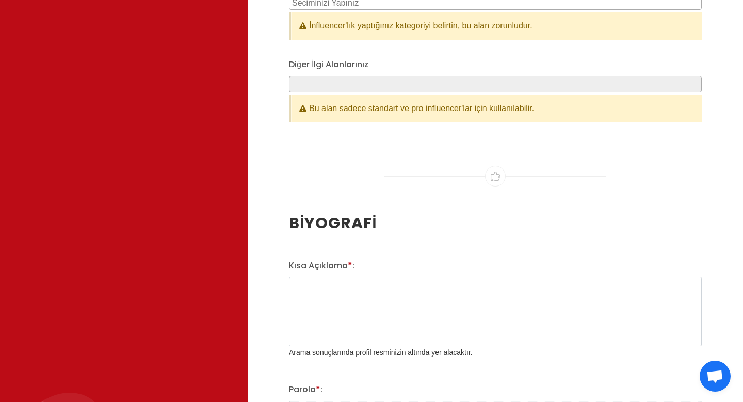
scroll to position [1241, 0]
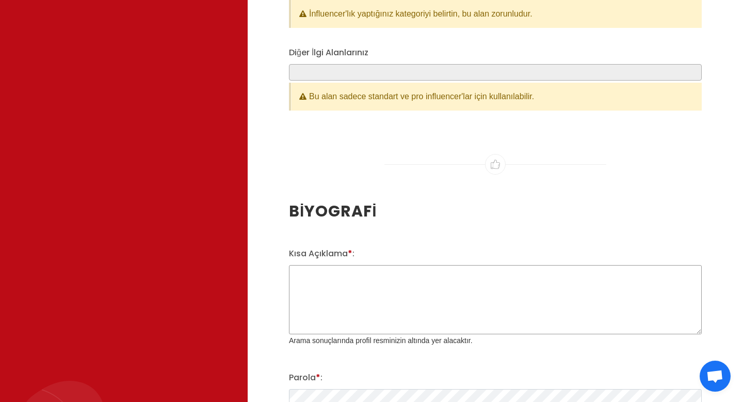
click at [370, 279] on textarea "Kısa Açıklama * :" at bounding box center [495, 299] width 413 height 69
paste textarea "Reels videosu içerik üreticisi Diplomasını uçak yapan Avukat 🎓✈ Mizah ve ironi…"
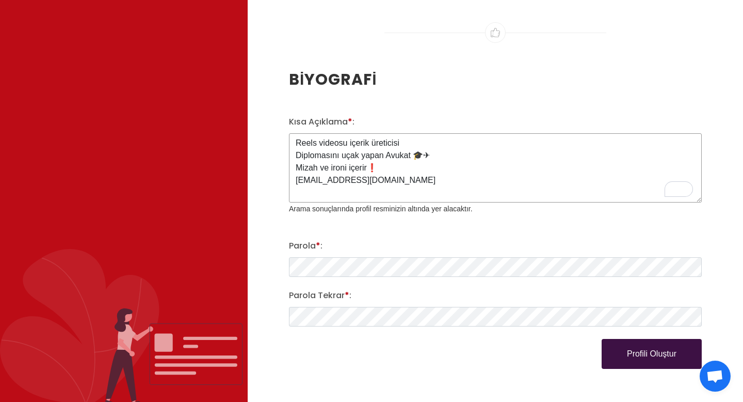
scroll to position [1386, 0]
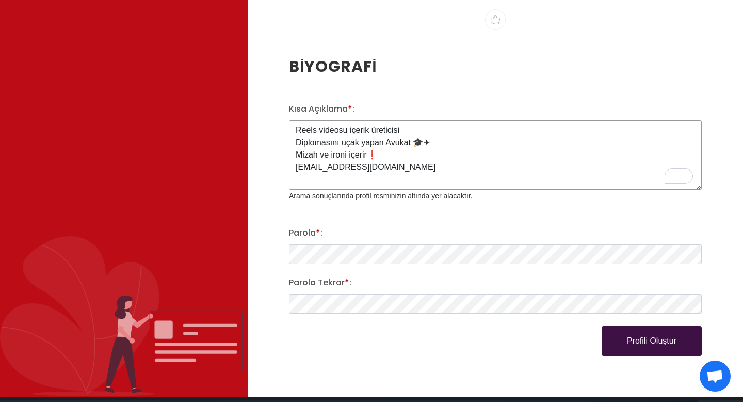
type textarea "Reels videosu içerik üreticisi Diplomasını uçak yapan Avukat 🎓✈ Mizah ve ironi…"
click at [417, 221] on div "Kısa Açıklama * : Reels videosu içerik üreticisi Diplomasını uçak yapan Avukat…" at bounding box center [495, 229] width 425 height 253
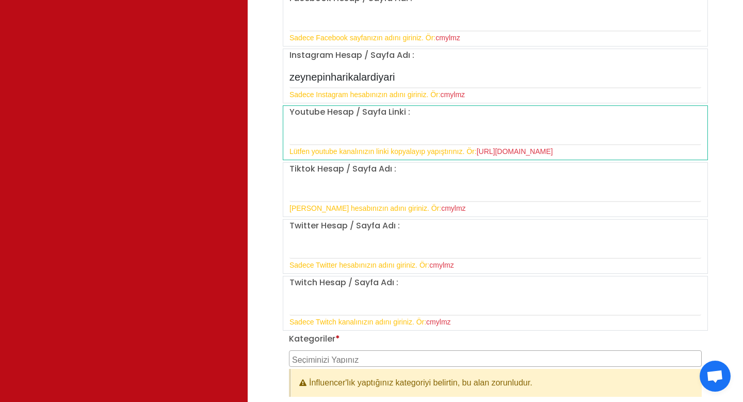
scroll to position [884, 0]
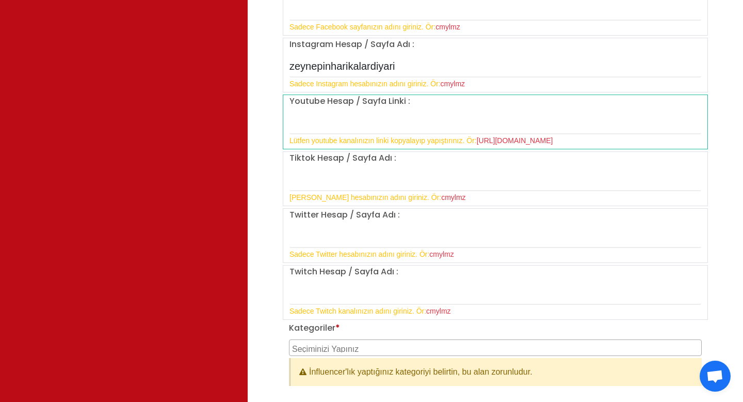
click at [352, 350] on textarea "Search" at bounding box center [496, 347] width 409 height 9
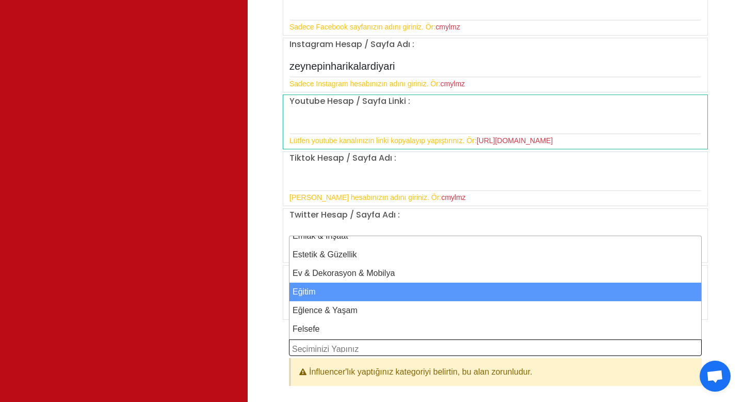
scroll to position [186, 0]
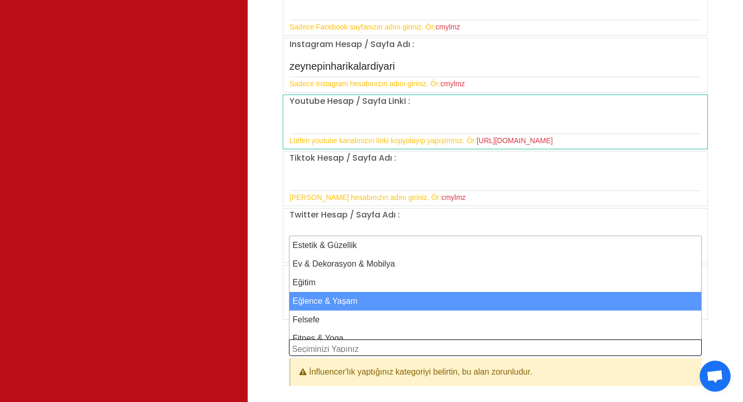
select select "14"
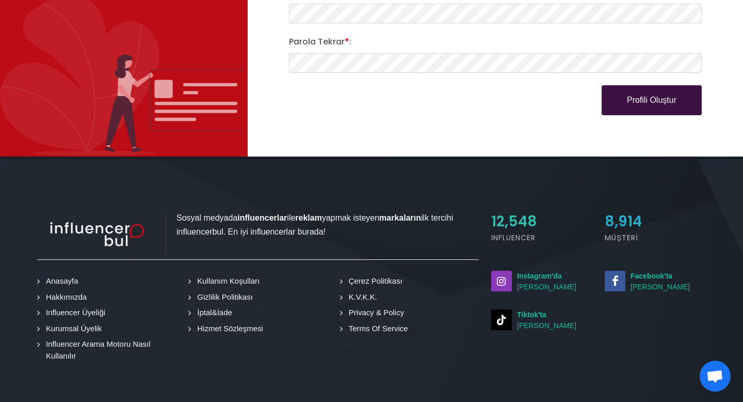
scroll to position [1635, 0]
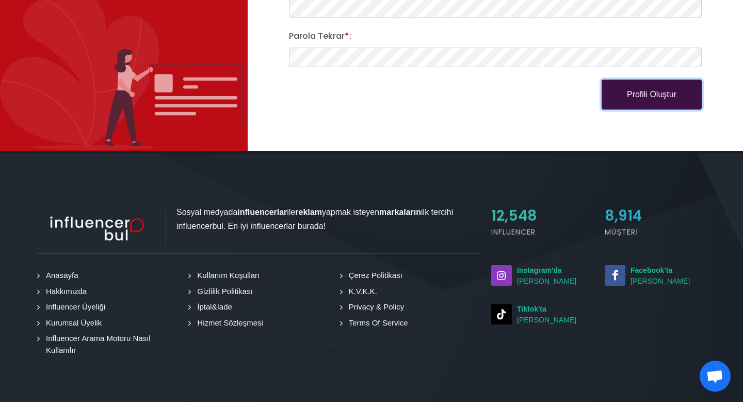
click at [661, 95] on button "Profili Oluştur" at bounding box center [652, 94] width 100 height 30
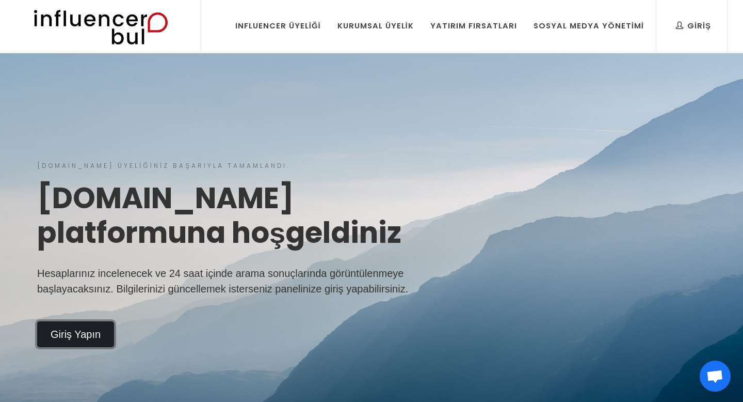
click at [83, 334] on link "Giriş Yapın" at bounding box center [75, 334] width 77 height 26
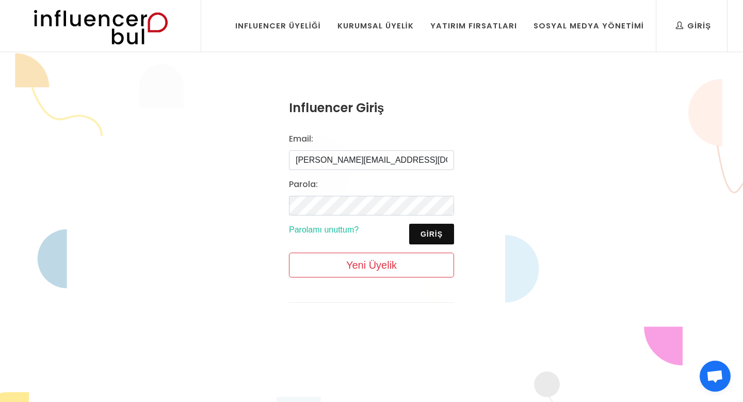
click at [325, 162] on input "[PERSON_NAME][EMAIL_ADDRESS][DOMAIN_NAME]" at bounding box center [371, 160] width 165 height 20
click at [362, 156] on input "[EMAIL_ADDRESS][DOMAIN_NAME]" at bounding box center [371, 160] width 165 height 20
type input "[EMAIL_ADDRESS][DOMAIN_NAME]"
click at [503, 163] on div "Influencer Giriş Email: [EMAIL_ADDRESS][DOMAIN_NAME] [GEOGRAPHIC_DATA]: Giriş P…" at bounding box center [371, 208] width 743 height 311
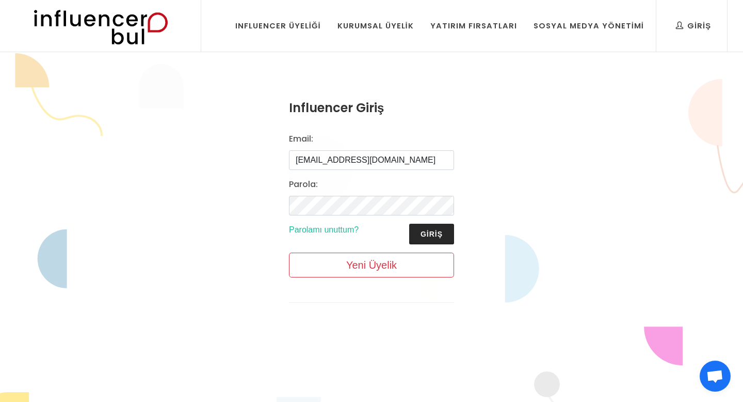
click at [440, 230] on button "Giriş" at bounding box center [431, 233] width 45 height 21
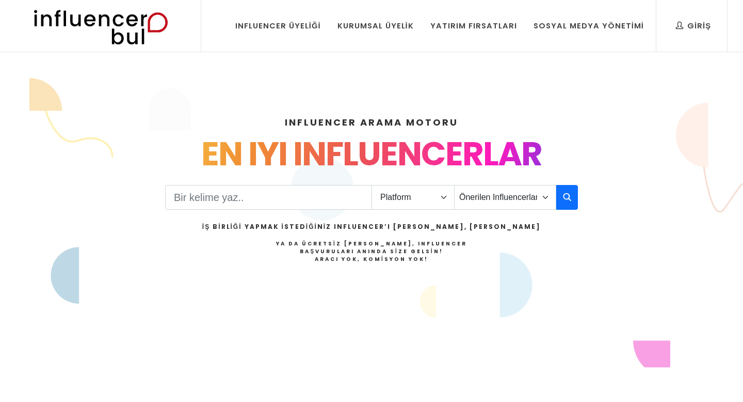
select select "1"
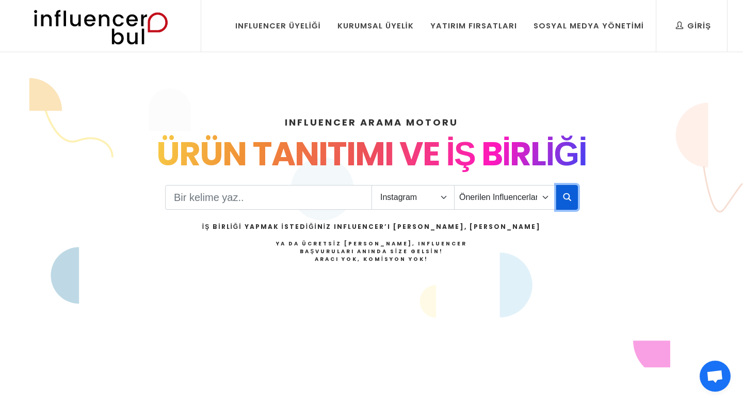
click at [565, 196] on icon "button" at bounding box center [567, 196] width 8 height 12
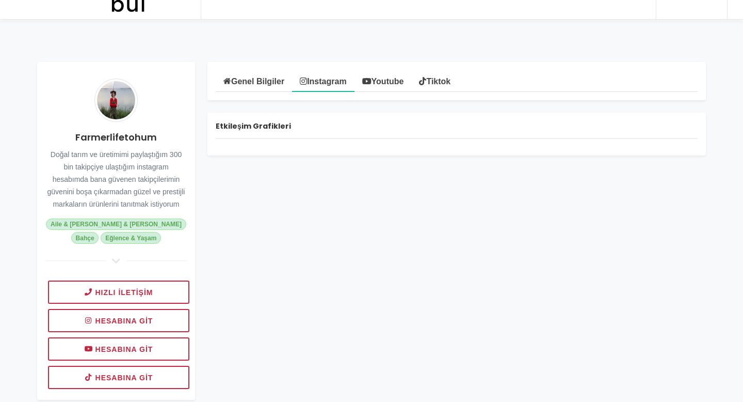
scroll to position [33, 0]
click at [448, 85] on link "Tiktok" at bounding box center [434, 80] width 47 height 21
click at [260, 81] on link "Genel Bilgiler" at bounding box center [254, 80] width 76 height 21
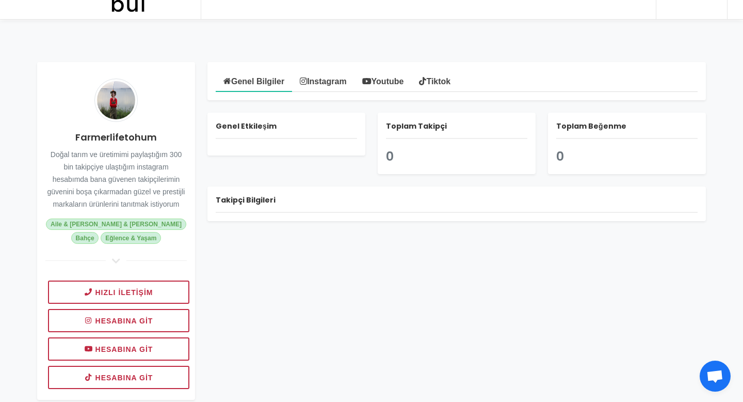
scroll to position [0, 0]
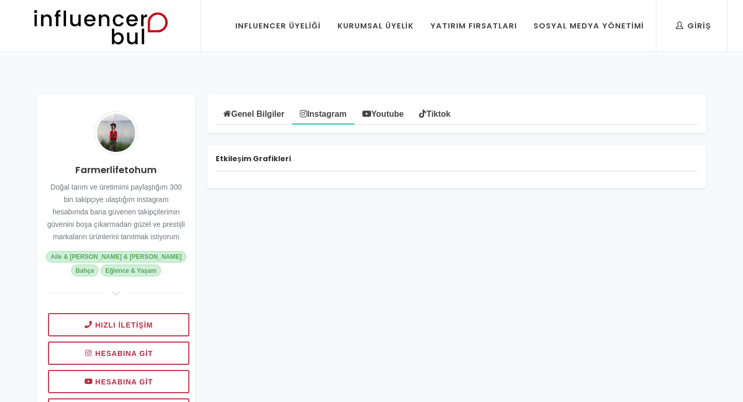
click at [257, 115] on link "Genel Bilgiler" at bounding box center [254, 113] width 76 height 21
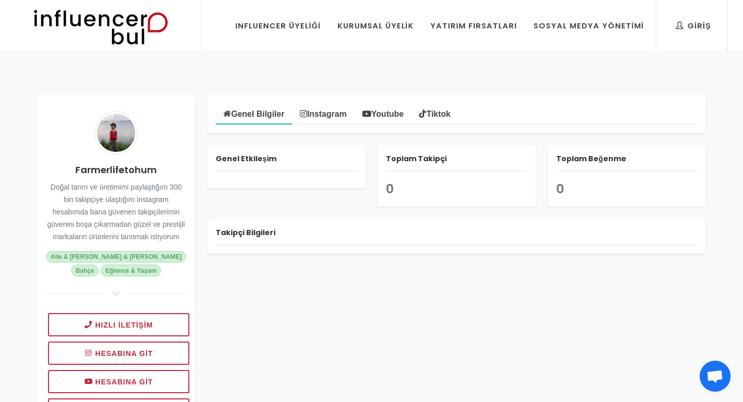
click at [445, 117] on link "Tiktok" at bounding box center [434, 113] width 47 height 21
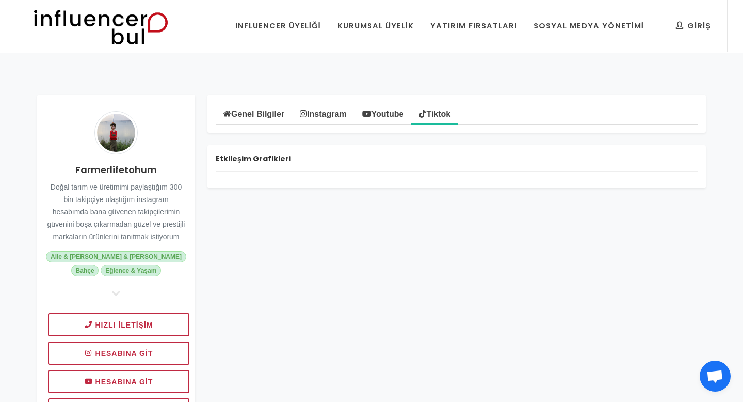
click at [392, 119] on link "Youtube" at bounding box center [383, 113] width 57 height 21
click at [336, 121] on link "Instagram" at bounding box center [323, 113] width 62 height 21
click at [250, 117] on link "Genel Bilgiler" at bounding box center [254, 113] width 76 height 21
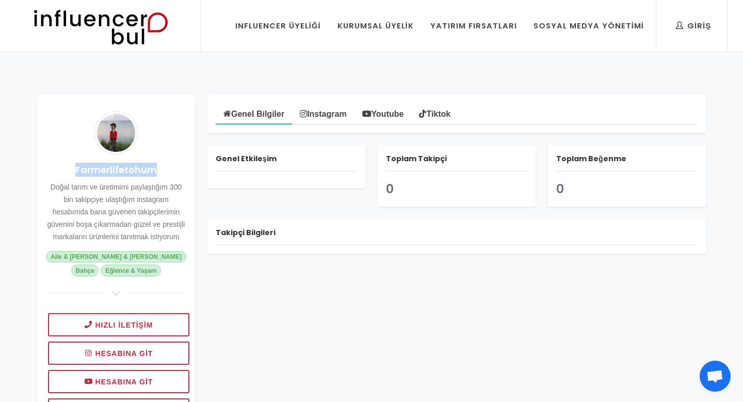
drag, startPoint x: 163, startPoint y: 172, endPoint x: 71, endPoint y: 170, distance: 92.4
click at [71, 170] on h4 "Farmerlifetohum" at bounding box center [115, 170] width 141 height 14
copy h4 "Farmerlifetohum"
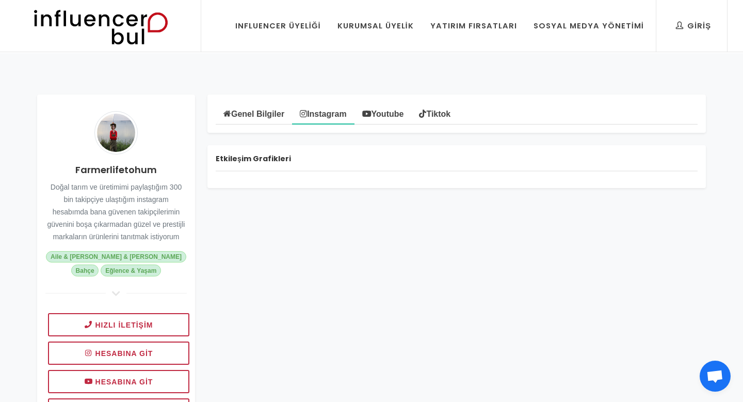
click at [259, 111] on link "Genel Bilgiler" at bounding box center [254, 113] width 76 height 21
click at [359, 59] on div "Farmerlifetohum Doğal tarım ve üretimimi paylaştığım 300 bin takipçiye ulaştığı…" at bounding box center [371, 263] width 743 height 420
click at [265, 118] on link "Genel Bilgiler" at bounding box center [254, 113] width 76 height 21
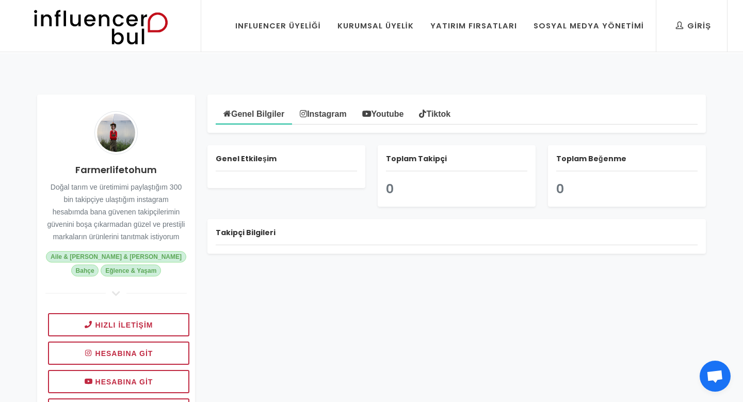
click at [446, 71] on div "Farmerlifetohum Doğal tarım ve üretimimi paylaştığım 300 bin takipçiye ulaştığı…" at bounding box center [371, 263] width 743 height 420
